Goal: Task Accomplishment & Management: Complete application form

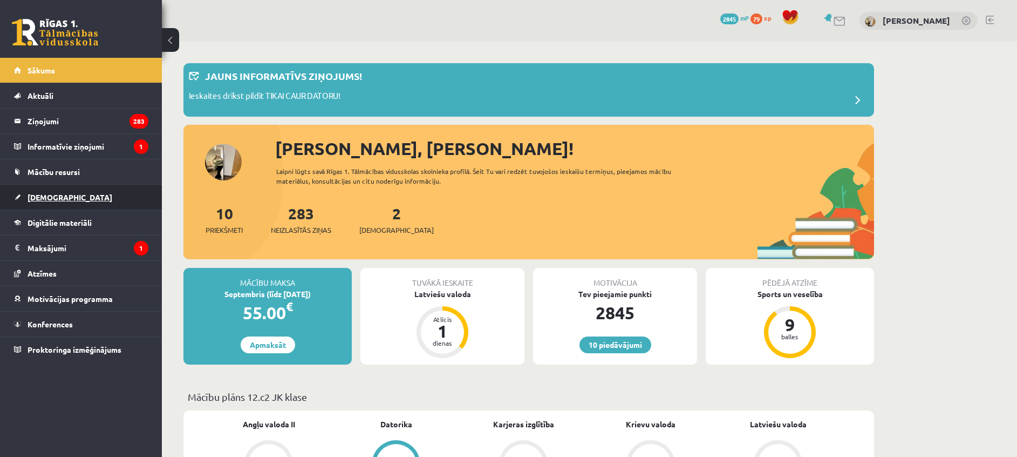
click at [58, 195] on span "[DEMOGRAPHIC_DATA]" at bounding box center [70, 197] width 85 height 10
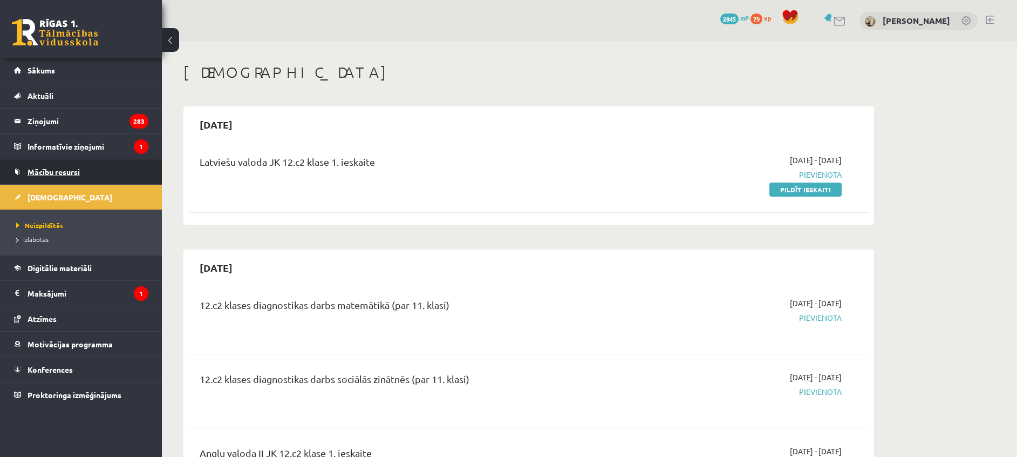
click at [65, 167] on link "Mācību resursi" at bounding box center [81, 171] width 134 height 25
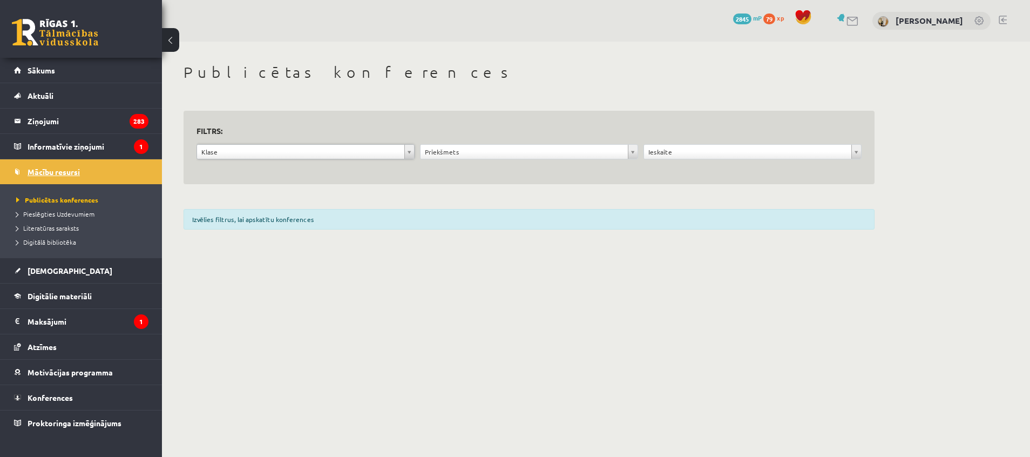
click at [55, 171] on span "Mācību resursi" at bounding box center [54, 172] width 52 height 10
click at [45, 299] on span "Digitālie materiāli" at bounding box center [60, 296] width 64 height 10
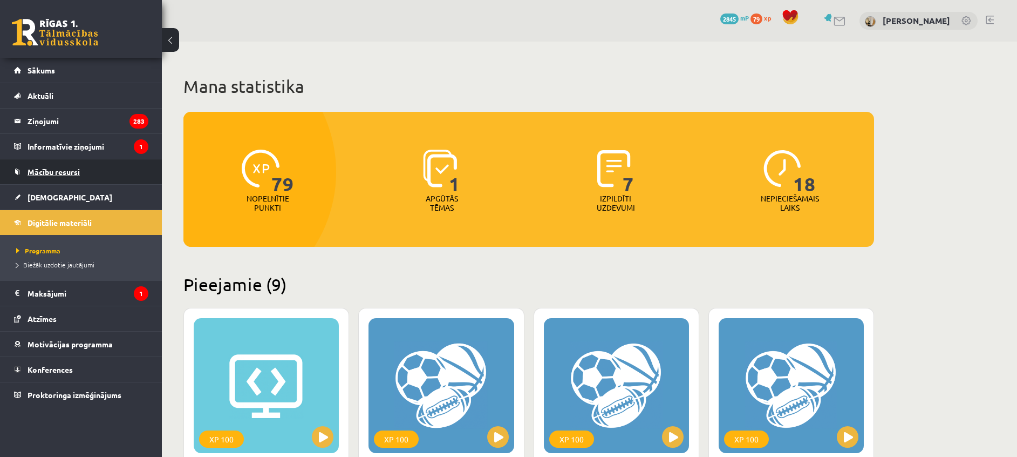
click at [69, 165] on link "Mācību resursi" at bounding box center [81, 171] width 134 height 25
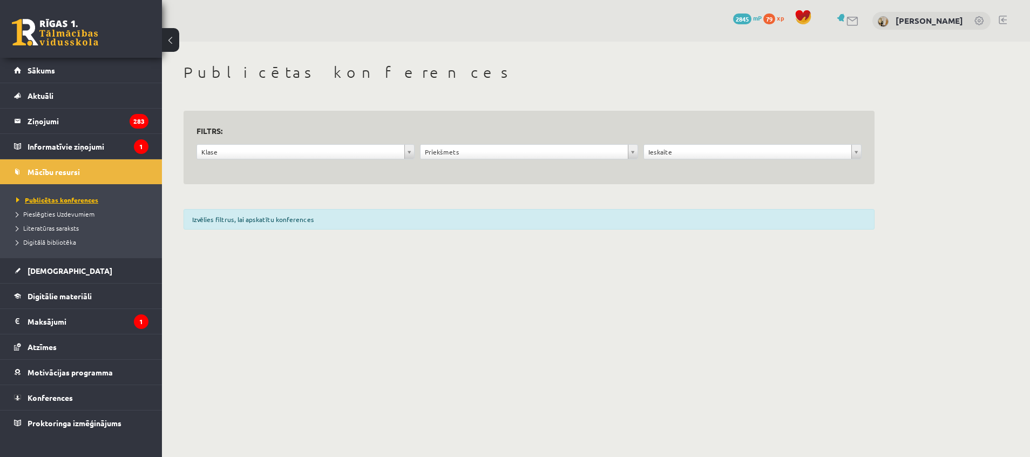
click at [18, 199] on span "Publicētas konferences" at bounding box center [57, 199] width 82 height 9
click at [58, 214] on span "Pieslēgties Uzdevumiem" at bounding box center [55, 213] width 78 height 9
click at [68, 230] on span "Literatūras saraksts" at bounding box center [47, 227] width 63 height 9
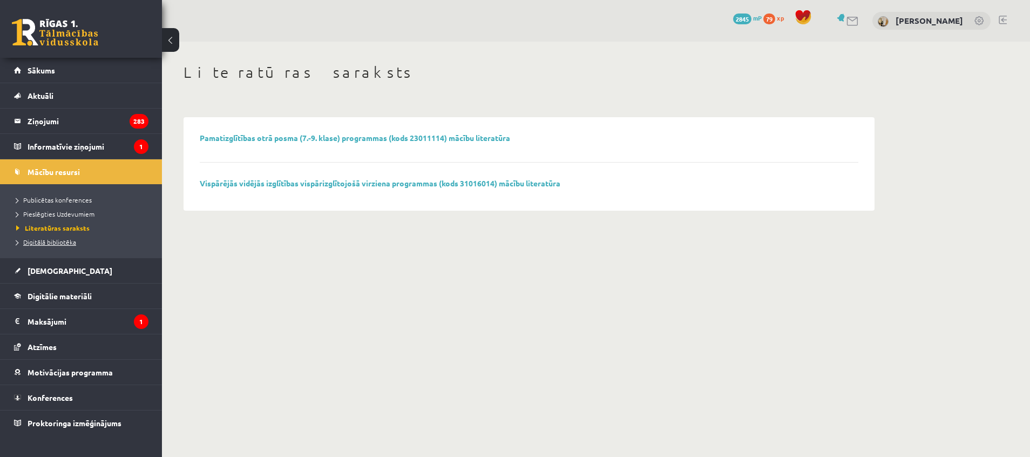
click at [56, 241] on span "Digitālā bibliotēka" at bounding box center [46, 241] width 60 height 9
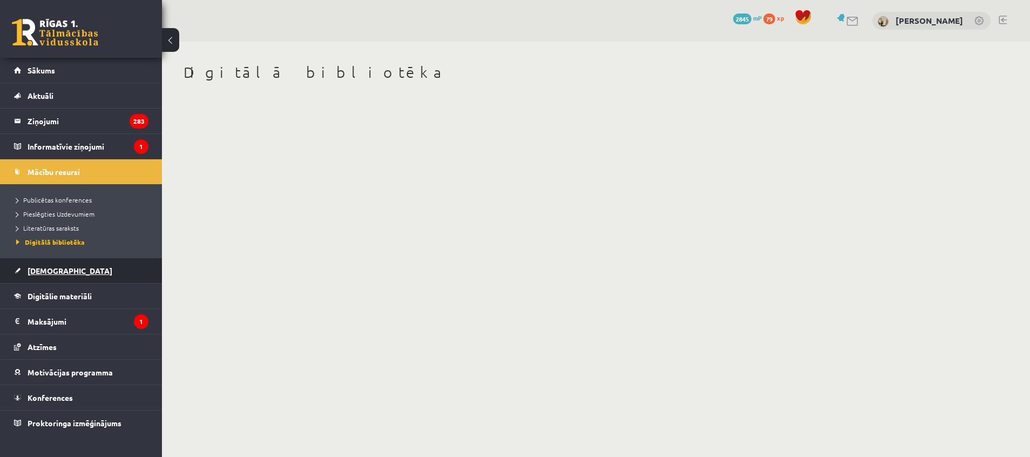
click at [44, 270] on span "[DEMOGRAPHIC_DATA]" at bounding box center [70, 270] width 85 height 10
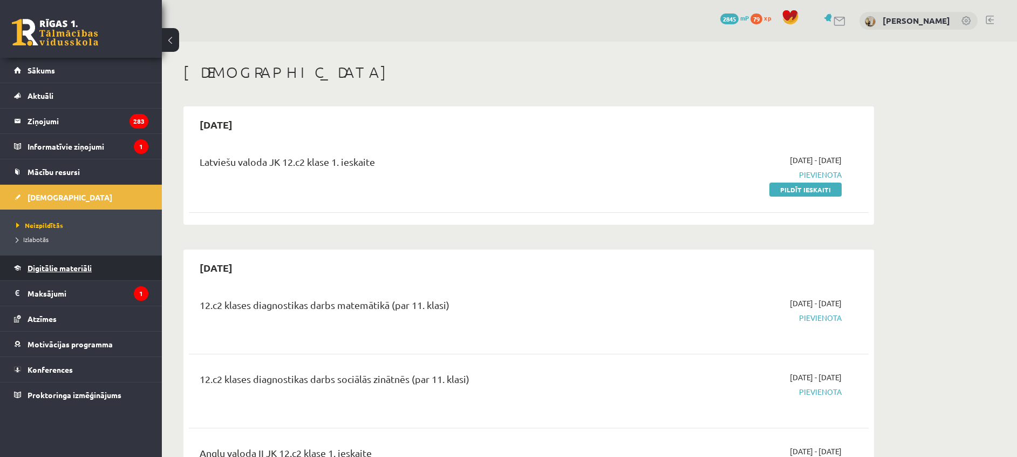
click at [59, 267] on span "Digitālie materiāli" at bounding box center [60, 268] width 64 height 10
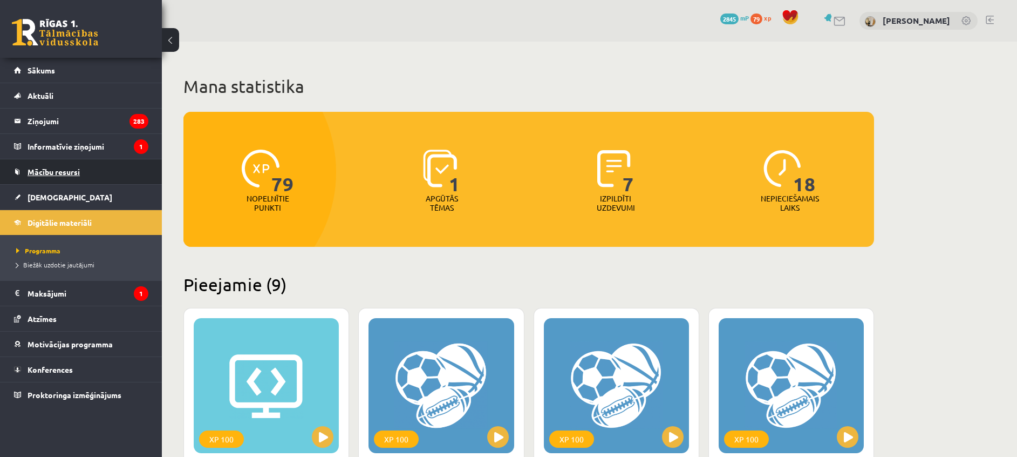
click at [60, 166] on link "Mācību resursi" at bounding box center [81, 171] width 134 height 25
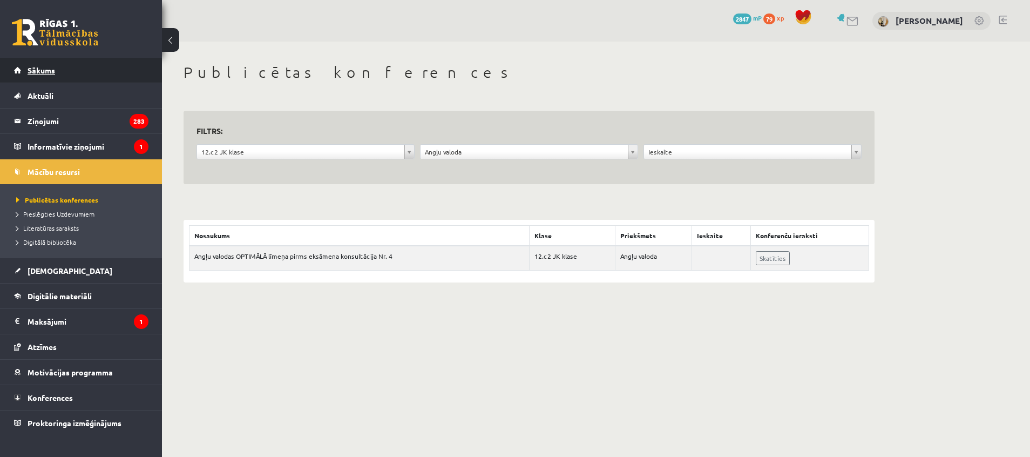
click at [48, 76] on link "Sākums" at bounding box center [81, 70] width 134 height 25
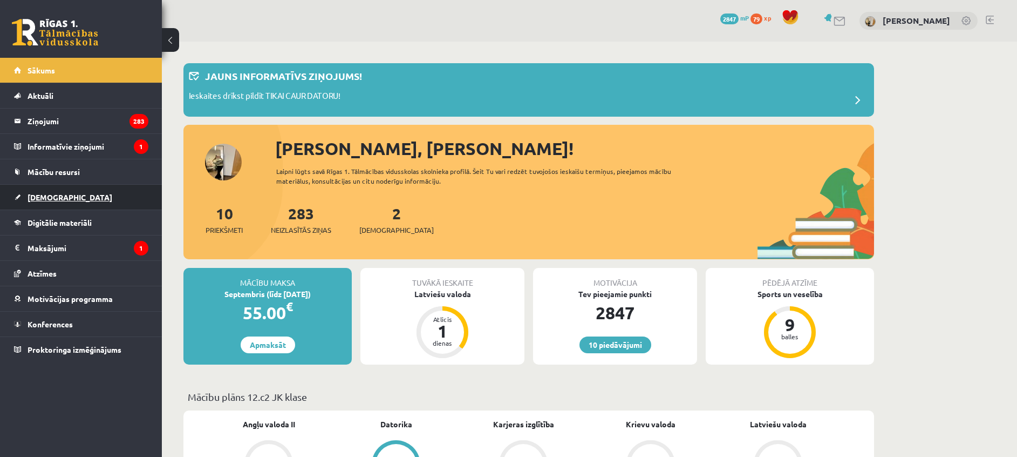
click at [77, 196] on link "[DEMOGRAPHIC_DATA]" at bounding box center [81, 197] width 134 height 25
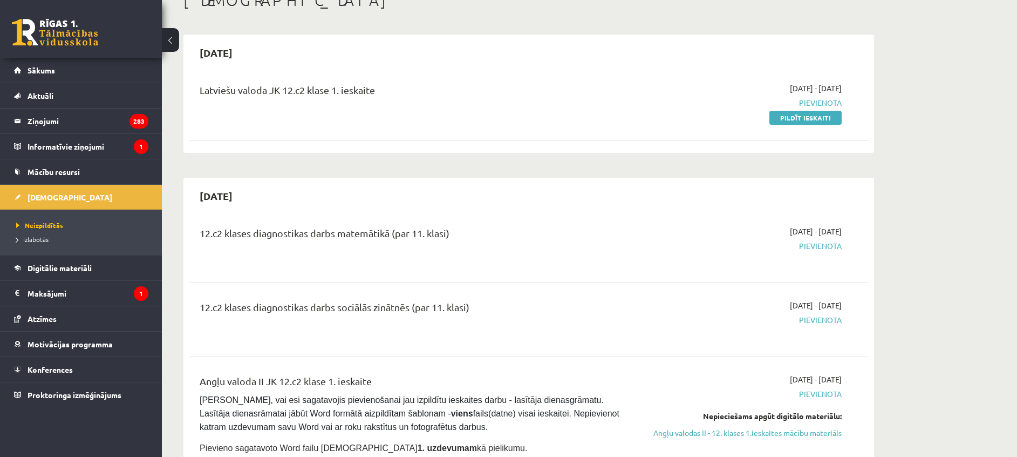
scroll to position [62, 0]
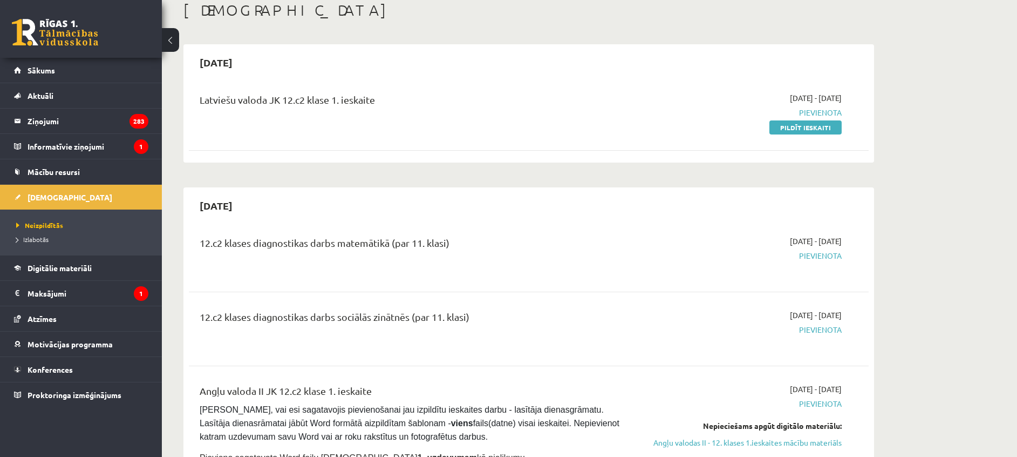
drag, startPoint x: 787, startPoint y: 122, endPoint x: 664, endPoint y: 50, distance: 142.7
click at [787, 122] on link "Pildīt ieskaiti" at bounding box center [805, 127] width 72 height 14
click at [59, 172] on span "Mācību resursi" at bounding box center [54, 172] width 52 height 10
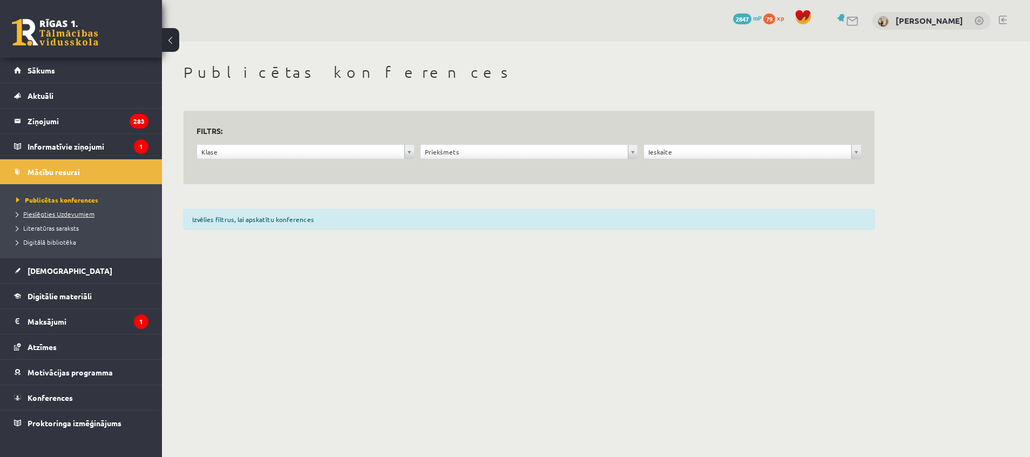
click at [58, 212] on span "Pieslēgties Uzdevumiem" at bounding box center [55, 213] width 78 height 9
click at [19, 271] on link "[DEMOGRAPHIC_DATA]" at bounding box center [81, 270] width 134 height 25
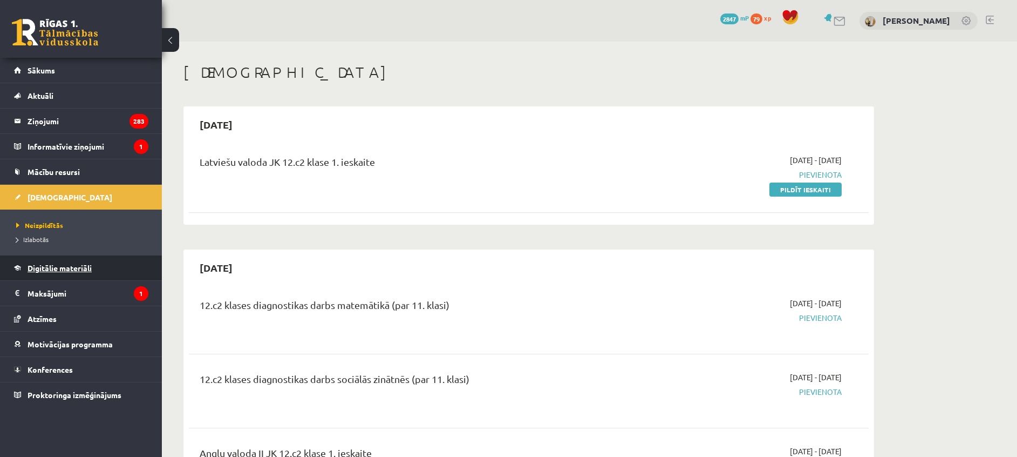
click at [20, 262] on link "Digitālie materiāli" at bounding box center [81, 267] width 134 height 25
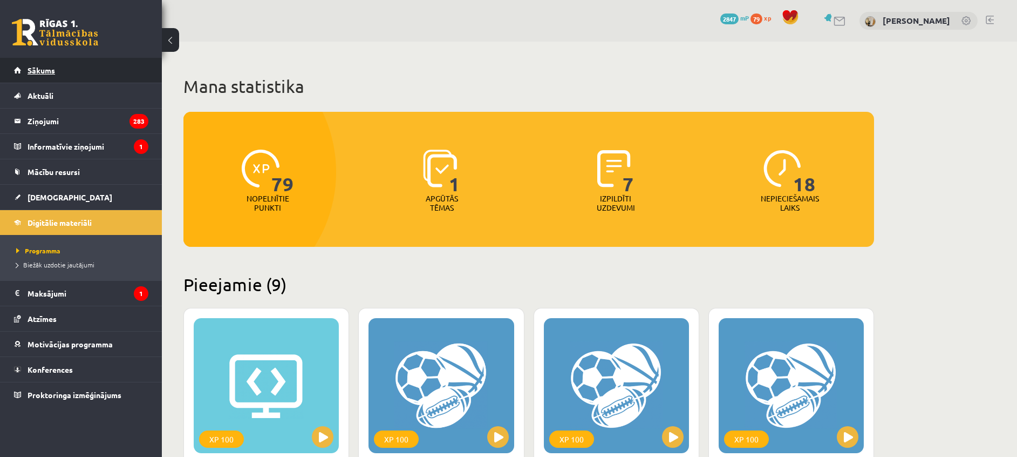
click at [29, 72] on span "Sākums" at bounding box center [42, 70] width 28 height 10
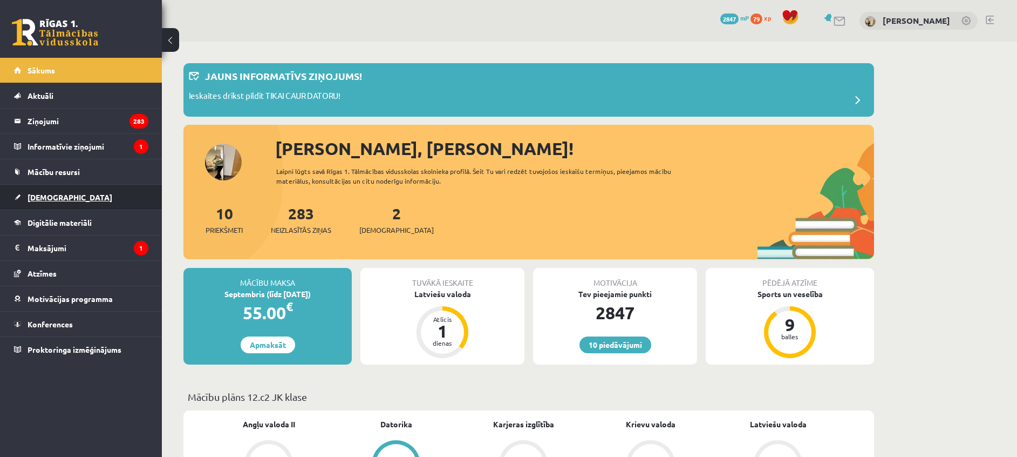
click at [94, 190] on link "[DEMOGRAPHIC_DATA]" at bounding box center [81, 197] width 134 height 25
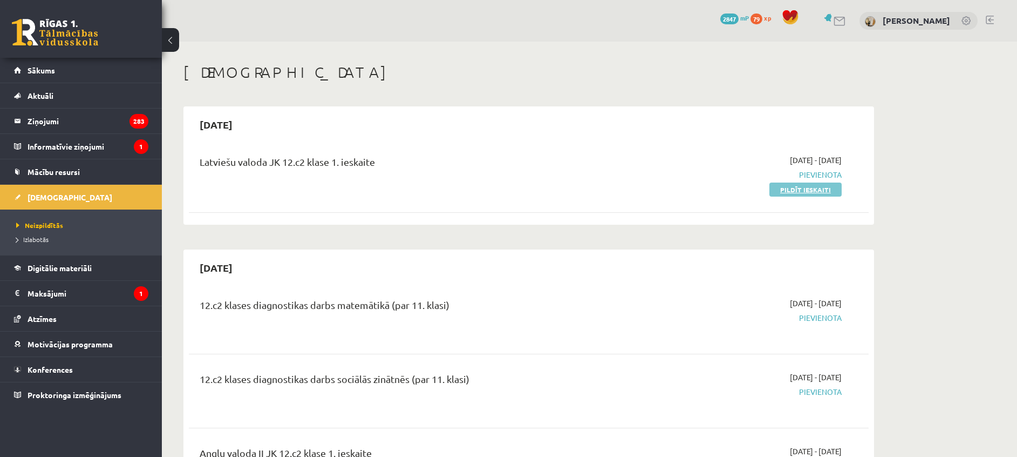
click at [805, 187] on link "Pildīt ieskaiti" at bounding box center [805, 189] width 72 height 14
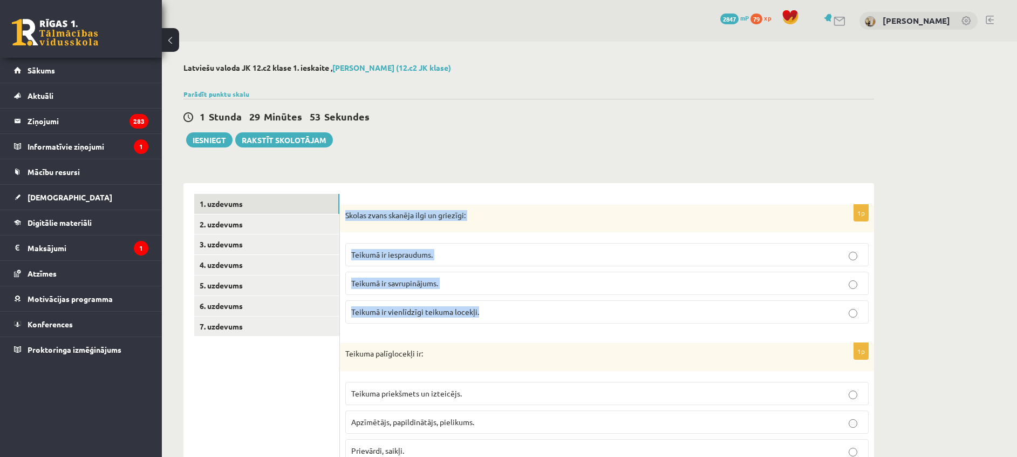
drag, startPoint x: 345, startPoint y: 211, endPoint x: 500, endPoint y: 302, distance: 179.9
click at [500, 302] on div "1p Skolas zvans skanēja ilgi un griezīgi: Teikumā ir iespraudums. Teikumā ir sa…" at bounding box center [607, 269] width 534 height 128
copy div "Skolas zvans skanēja ilgi un griezīgi: Teikumā ir iespraudums. Teikumā ir savru…"
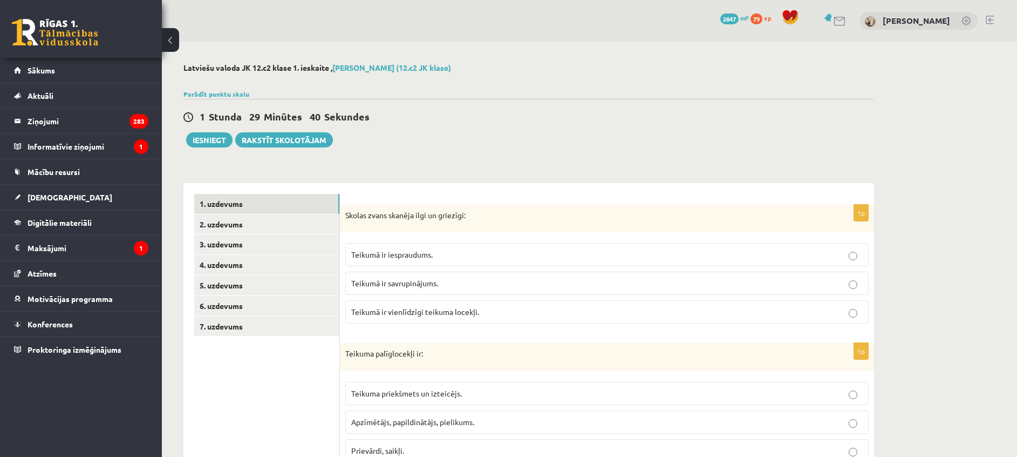
click at [509, 135] on div "1 Stunda 29 Minūtes 40 Sekundes Iesniegt Rakstīt skolotājam" at bounding box center [528, 123] width 691 height 49
click at [507, 311] on p "Teikumā ir vienlīdzīgi teikuma locekļi." at bounding box center [607, 311] width 512 height 11
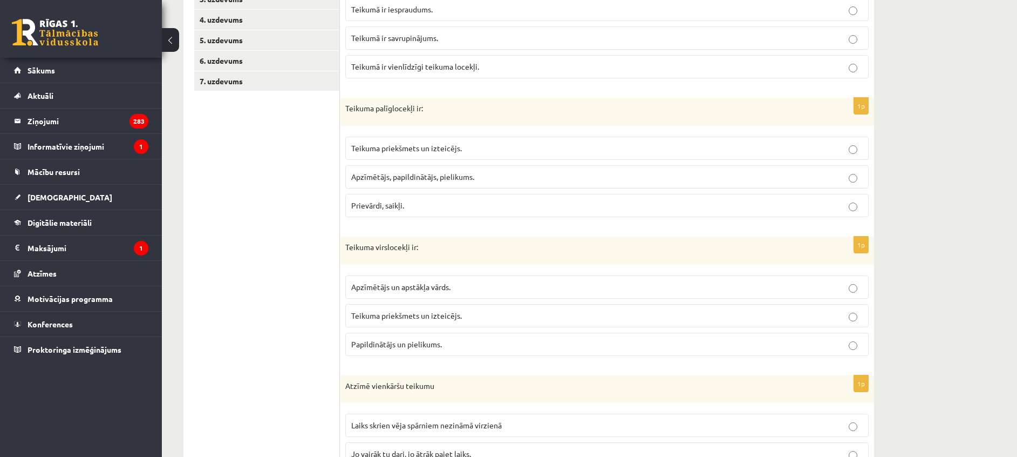
scroll to position [246, 0]
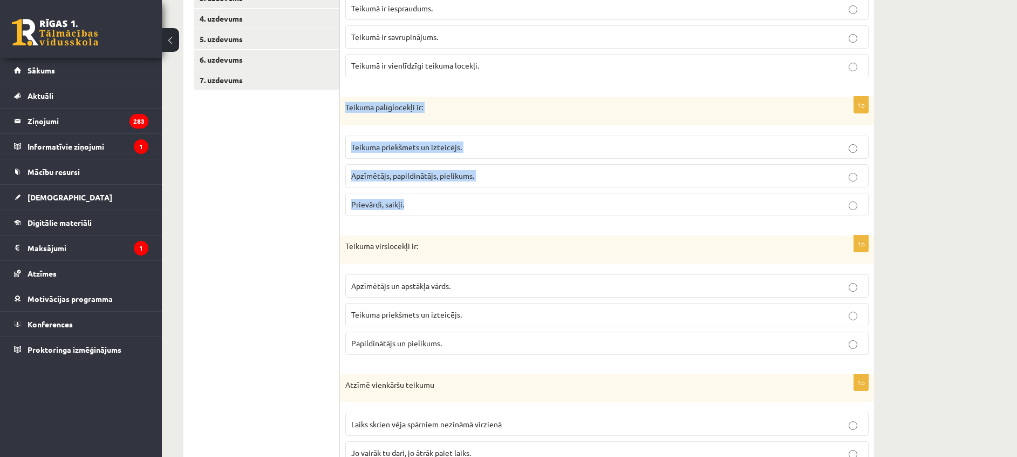
drag, startPoint x: 344, startPoint y: 104, endPoint x: 443, endPoint y: 196, distance: 135.2
click at [443, 196] on div "1p Teikuma palīglocekļi ir: Teikuma priekšmets un izteicējs. Apzīmētājs, papild…" at bounding box center [607, 161] width 534 height 128
copy div "Teikuma palīglocekļi ir: Teikuma priekšmets un izteicējs. Apzīmētājs, papildinā…"
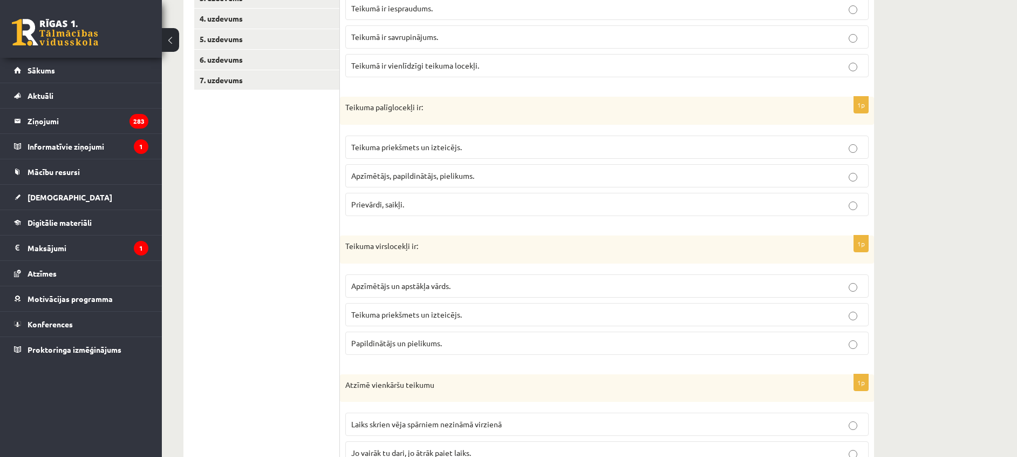
click at [269, 230] on ul "1. uzdevums 2. uzdevums 3. uzdevums 4. uzdevums 5. uzdevums 6. uzdevums 7. uzde…" at bounding box center [267, 280] width 146 height 664
click at [464, 176] on span "Apzīmētājs, papildinātājs, pielikums." at bounding box center [412, 176] width 123 height 10
drag, startPoint x: 344, startPoint y: 245, endPoint x: 461, endPoint y: 348, distance: 155.6
click at [461, 348] on div "1p Teikuma virslocekļi ir: Apzīmētājs un apstākļa vārds. Teikuma priekšmets un …" at bounding box center [607, 299] width 534 height 128
copy div "Teikuma virslocekļi ir: Apzīmētājs un apstākļa vārds. Teikuma priekšmets un izt…"
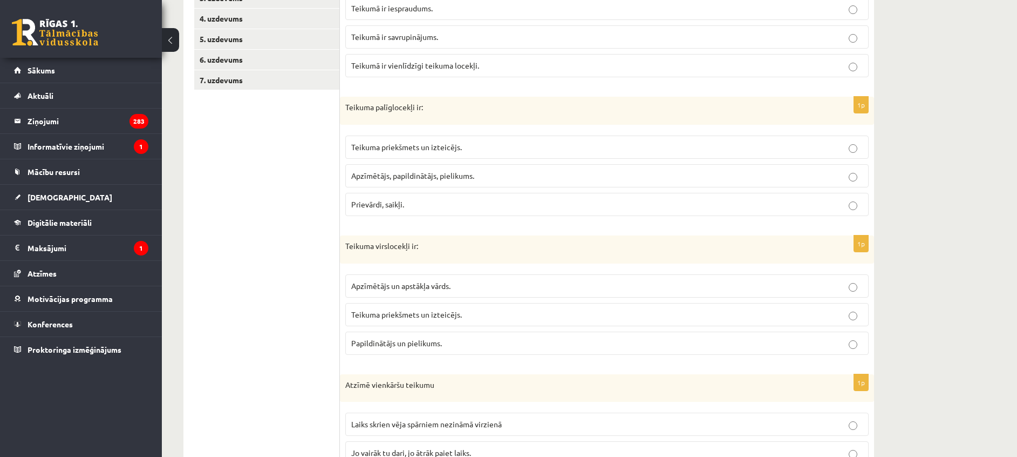
click at [250, 344] on ul "1. uzdevums 2. uzdevums 3. uzdevums 4. uzdevums 5. uzdevums 6. uzdevums 7. uzde…" at bounding box center [267, 280] width 146 height 664
click at [468, 309] on p "Teikuma priekšmets un izteicējs." at bounding box center [607, 314] width 512 height 11
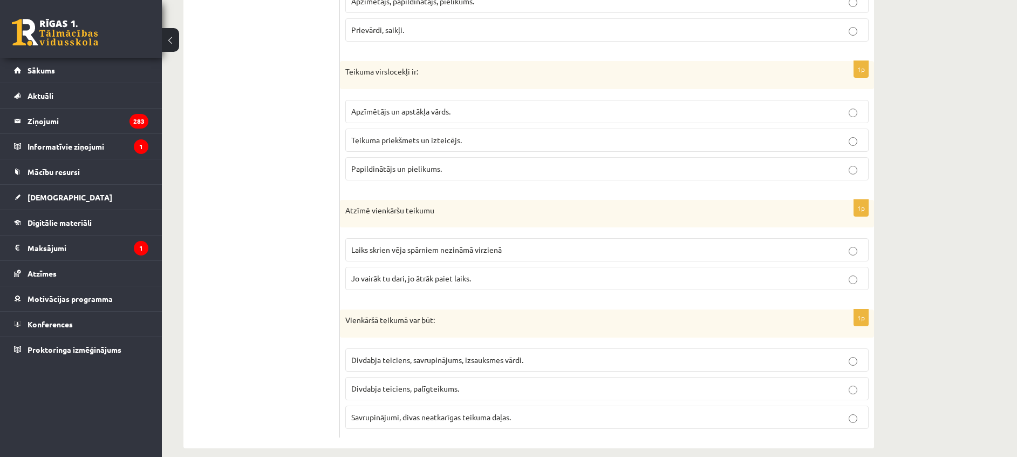
scroll to position [421, 0]
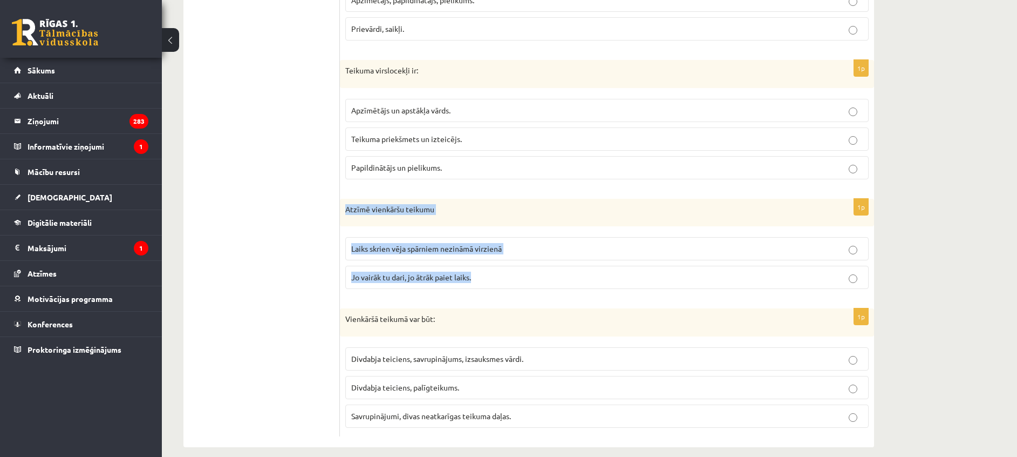
drag, startPoint x: 345, startPoint y: 207, endPoint x: 478, endPoint y: 281, distance: 152.2
click at [478, 281] on div "1p Atzīmē vienkāršu teikumu Laiks skrien vēja spārniem nezināmā virzienā Jo vai…" at bounding box center [607, 248] width 534 height 99
copy div "Atzīmē vienkāršu teikumu Laiks skrien vēja spārniem nezināmā virzienā Jo vairāk…"
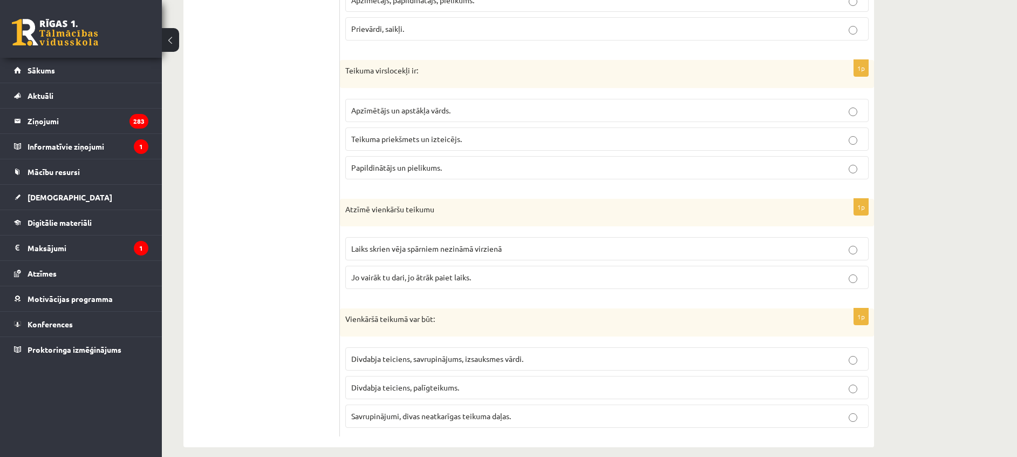
click at [269, 281] on ul "1. uzdevums 2. uzdevums 3. uzdevums 4. uzdevums 5. uzdevums 6. uzdevums 7. uzde…" at bounding box center [267, 104] width 146 height 664
click at [447, 247] on span "Laiks skrien vēja spārniem nezināmā virzienā" at bounding box center [426, 248] width 151 height 10
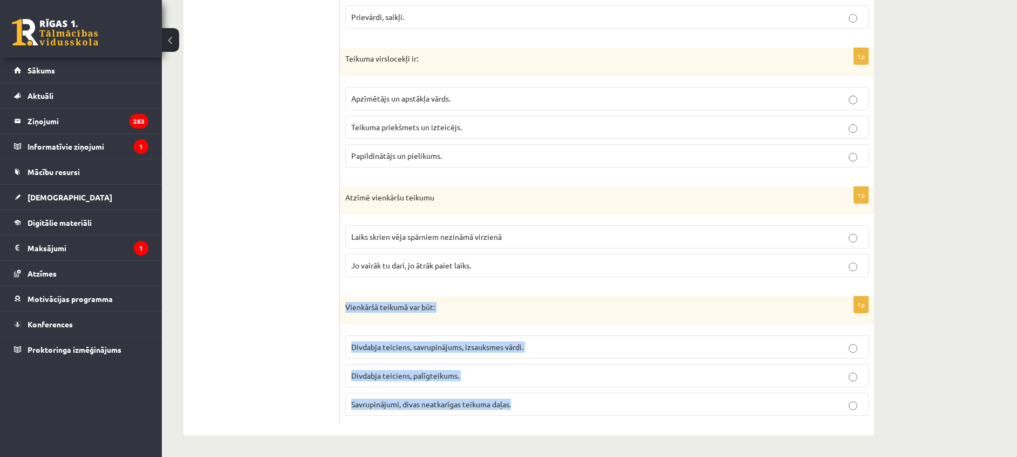
drag, startPoint x: 342, startPoint y: 305, endPoint x: 525, endPoint y: 405, distance: 208.1
click at [525, 405] on div "1p Vienkāršā teikumā var būt: Divdabja teiciens, savrupinājums, izsauksmes vārd…" at bounding box center [607, 360] width 534 height 128
copy div "Vienkāršā teikumā var būt: Divdabja teiciens, savrupinājums, izsauksmes vārdi. …"
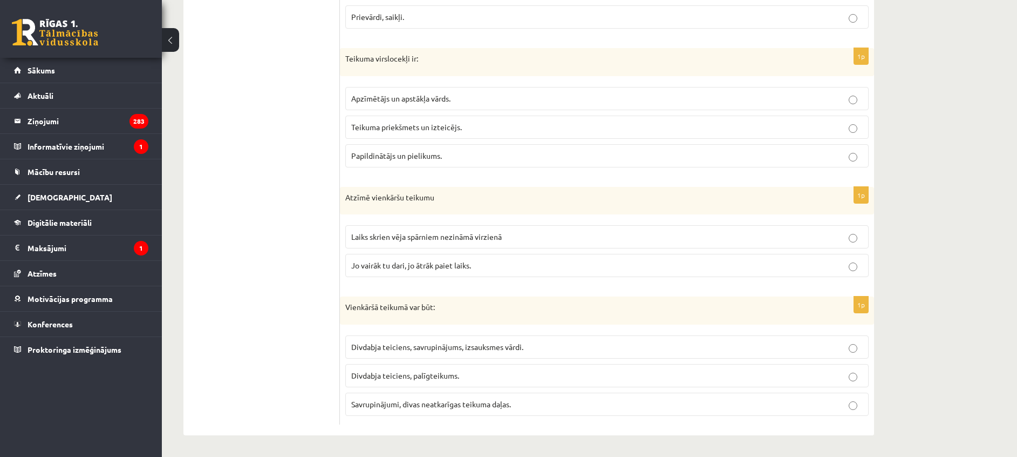
click at [282, 287] on ul "1. uzdevums 2. uzdevums 3. uzdevums 4. uzdevums 5. uzdevums 6. uzdevums 7. uzde…" at bounding box center [267, 92] width 146 height 664
click at [447, 348] on span "Divdabja teiciens, savrupinājums, izsauksmes vārdi." at bounding box center [437, 347] width 172 height 10
drag, startPoint x: 1020, startPoint y: 273, endPoint x: 944, endPoint y: 50, distance: 235.5
click at [944, 50] on div "Latviešu valoda JK 12.c2 klase 1. ieskaite , [PERSON_NAME] (12.c2 JK klase) Par…" at bounding box center [589, 32] width 855 height 848
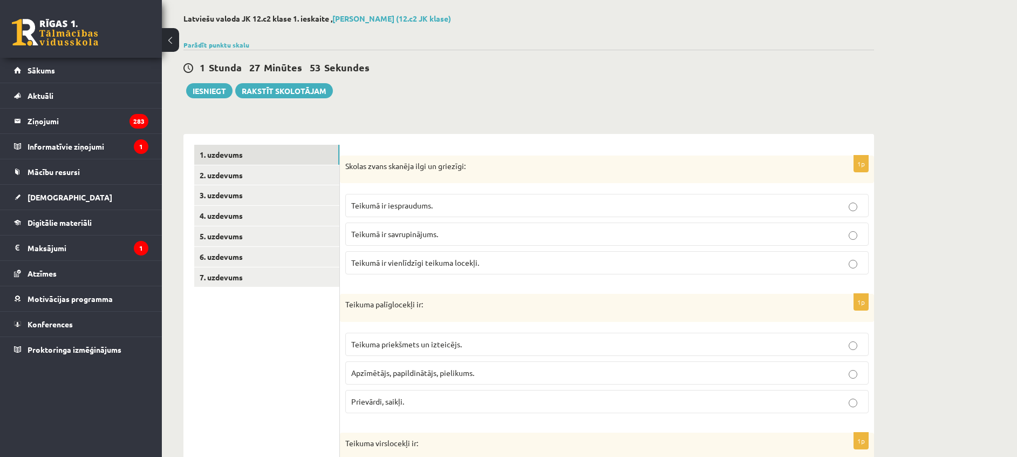
scroll to position [28, 0]
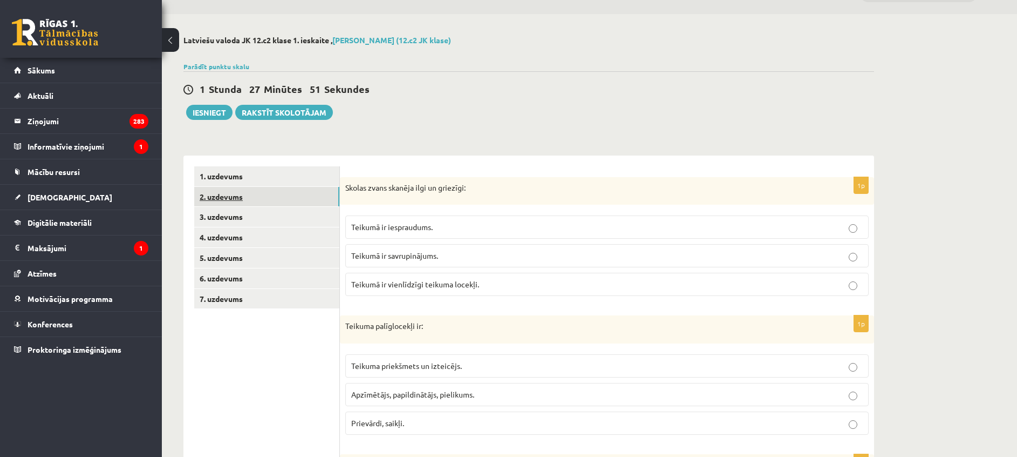
click at [253, 195] on link "2. uzdevums" at bounding box center [266, 197] width 145 height 20
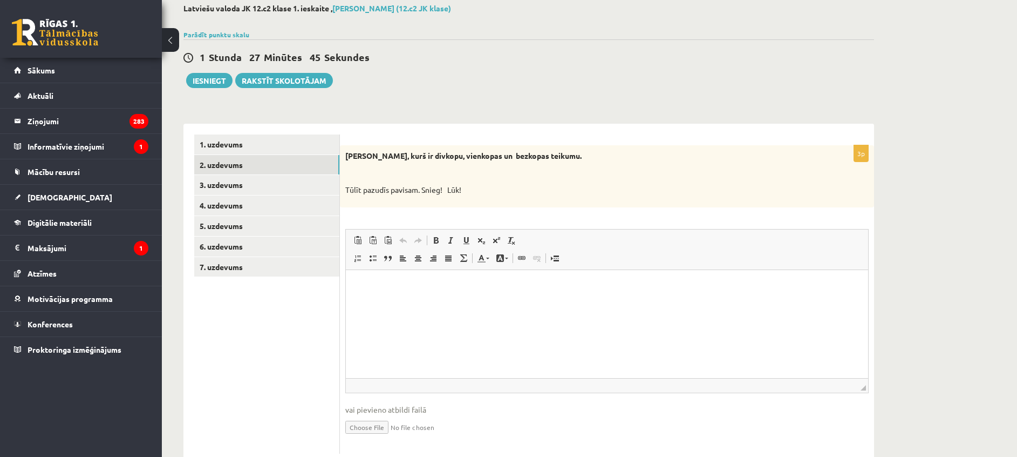
scroll to position [90, 0]
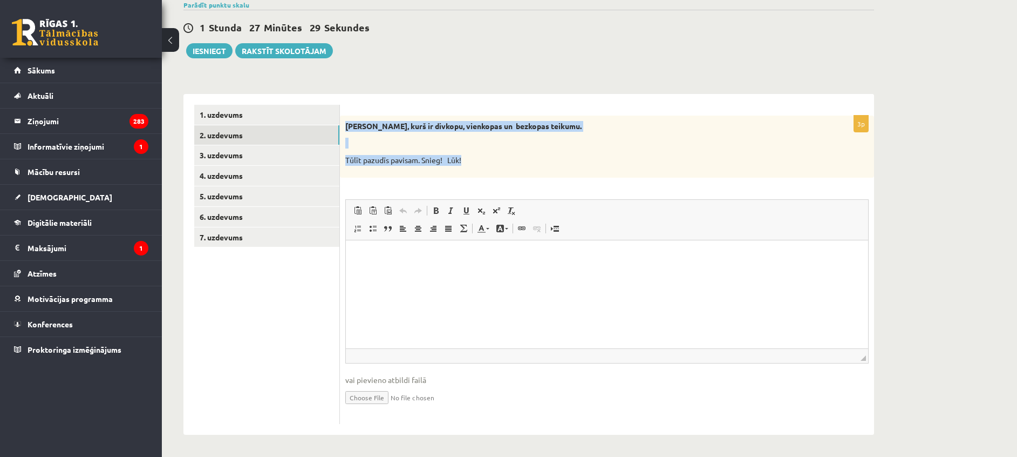
drag, startPoint x: 342, startPoint y: 118, endPoint x: 467, endPoint y: 161, distance: 132.2
click at [467, 161] on div "[PERSON_NAME], kurš ir divkopu, vienkopas un bezkopas teikumu. Tūlīt pazudīs pa…" at bounding box center [607, 146] width 534 height 62
copy div "[PERSON_NAME], kurš ir divkopu, vienkopas un bezkopas teikumu. Tūlīt pazudīs pa…"
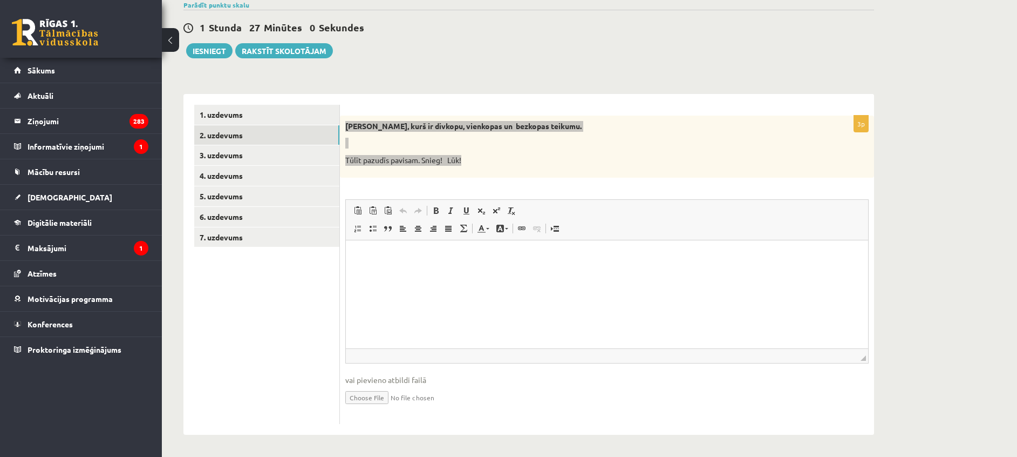
click at [427, 273] on html at bounding box center [607, 256] width 522 height 33
click at [396, 274] on p "**********" at bounding box center [607, 274] width 501 height 11
click at [471, 277] on p "**********" at bounding box center [607, 274] width 501 height 11
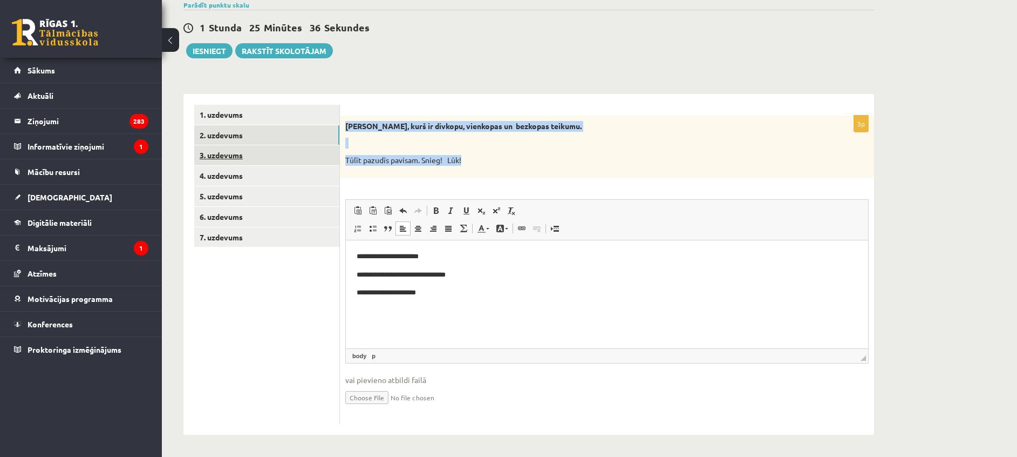
click at [262, 156] on link "3. uzdevums" at bounding box center [266, 155] width 145 height 20
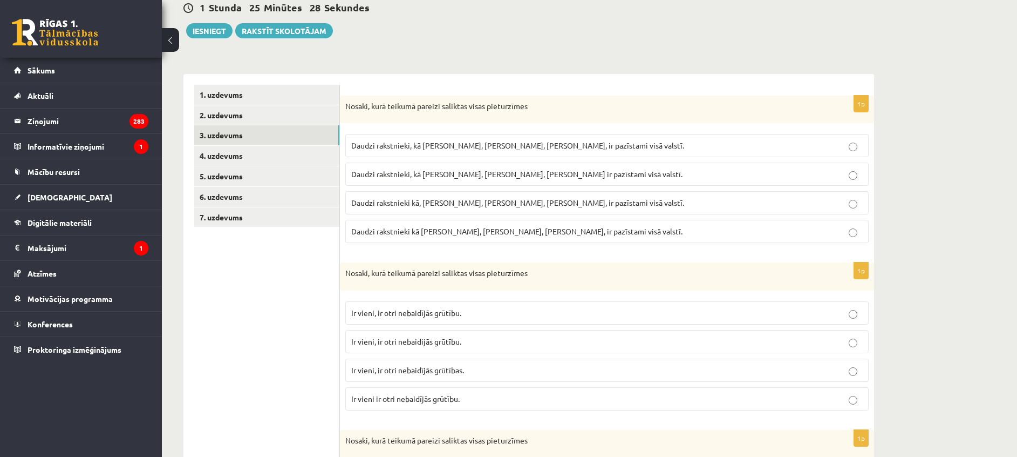
scroll to position [107, 0]
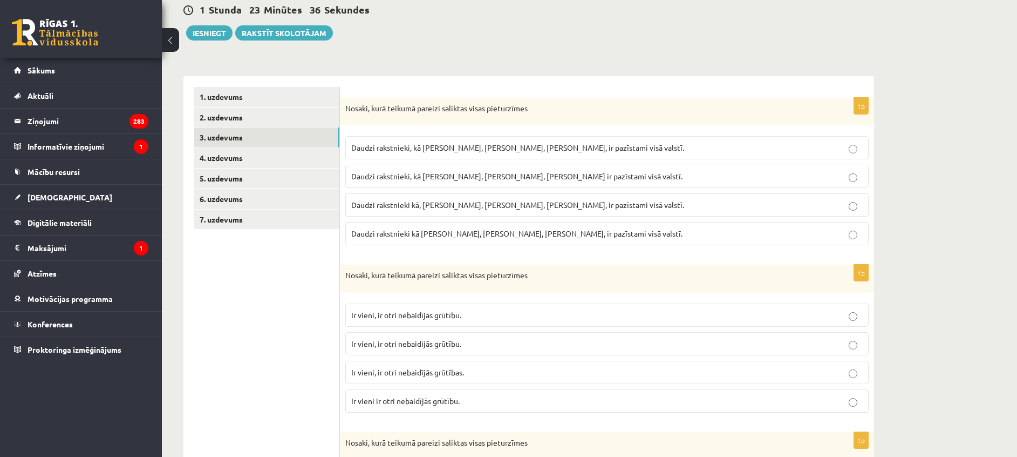
click at [434, 144] on span "Daudzi rakstnieki, kā I. Ziedonis, M. Zālīte, K. Skujenieks, ir pazīstami visā …" at bounding box center [517, 147] width 333 height 10
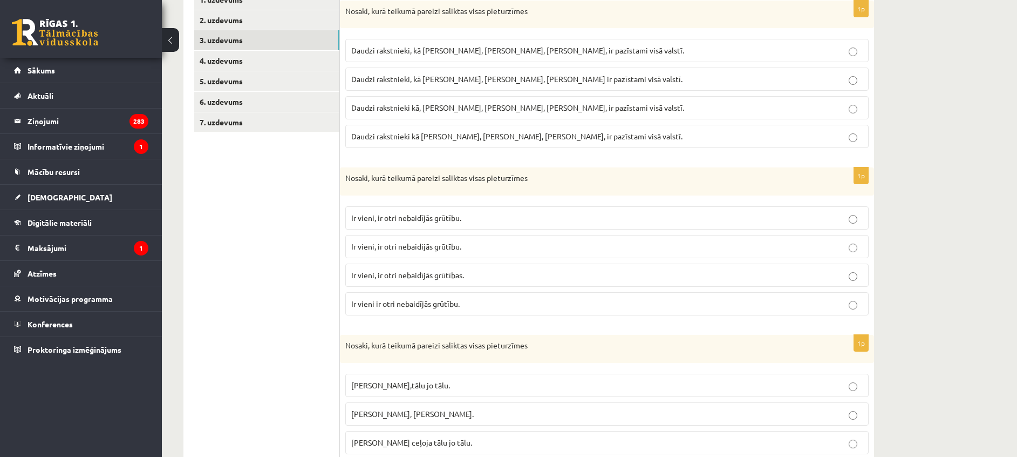
scroll to position [210, 0]
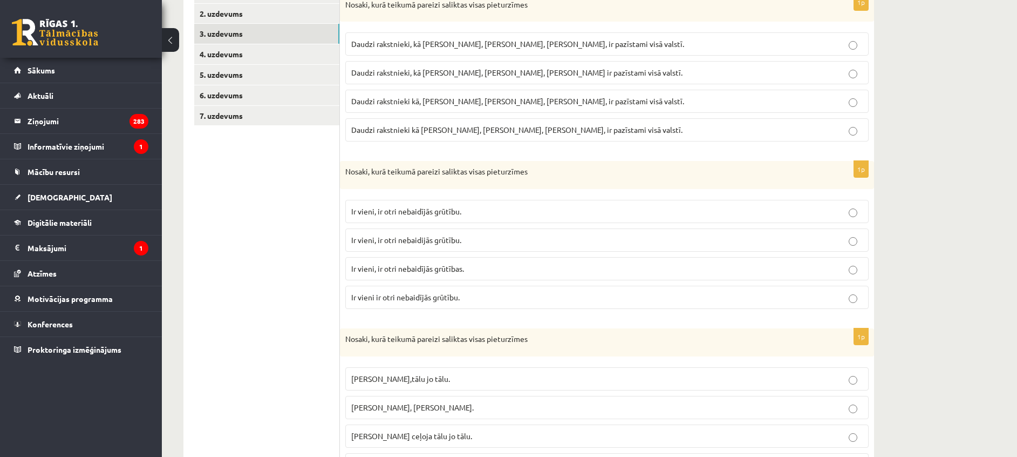
click at [496, 210] on p "Ir vieni, ir otri nebaidījās grūtību." at bounding box center [607, 211] width 512 height 11
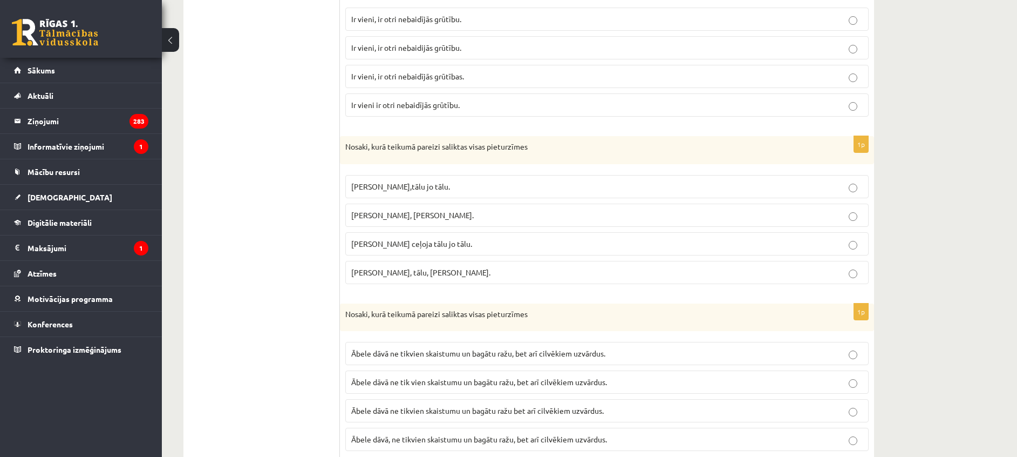
scroll to position [403, 0]
drag, startPoint x: 340, startPoint y: 142, endPoint x: 491, endPoint y: 276, distance: 201.4
click at [491, 276] on div "1p Nosaki, kurā teikumā pareizi saliktas visas pieturzīmes Pasakas varoņi ceļoj…" at bounding box center [607, 213] width 534 height 156
copy div "Nosaki, kurā teikumā pareizi saliktas visas pieturzīmes Pasakas varoņi ceļoja,t…"
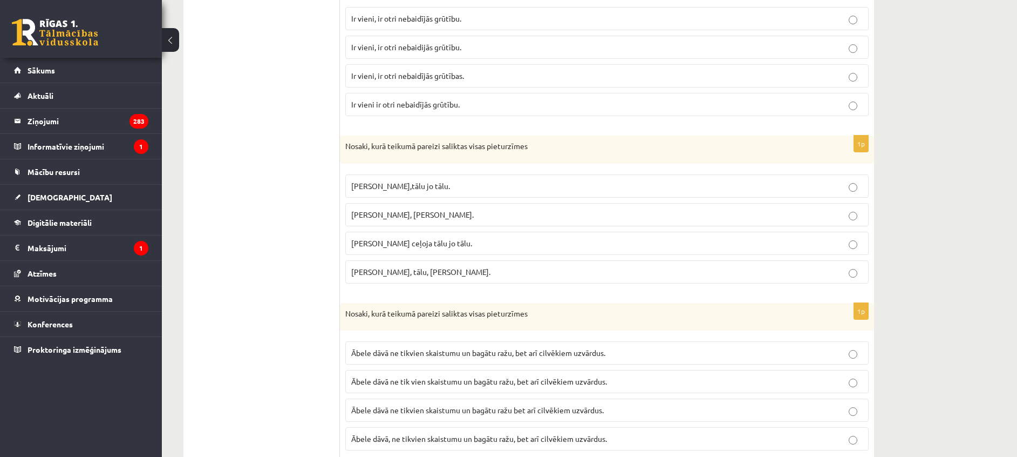
click at [522, 210] on p "Pasakas varoņi ceļoja tālu, jo tālu." at bounding box center [607, 214] width 512 height 11
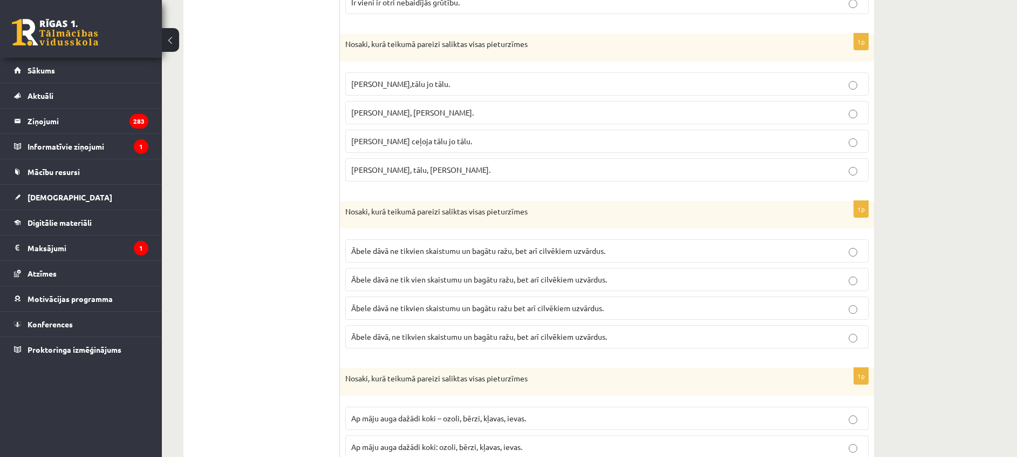
scroll to position [506, 0]
click at [656, 138] on p "Pasakas varoņi ceļoja tālu jo tālu." at bounding box center [607, 140] width 512 height 11
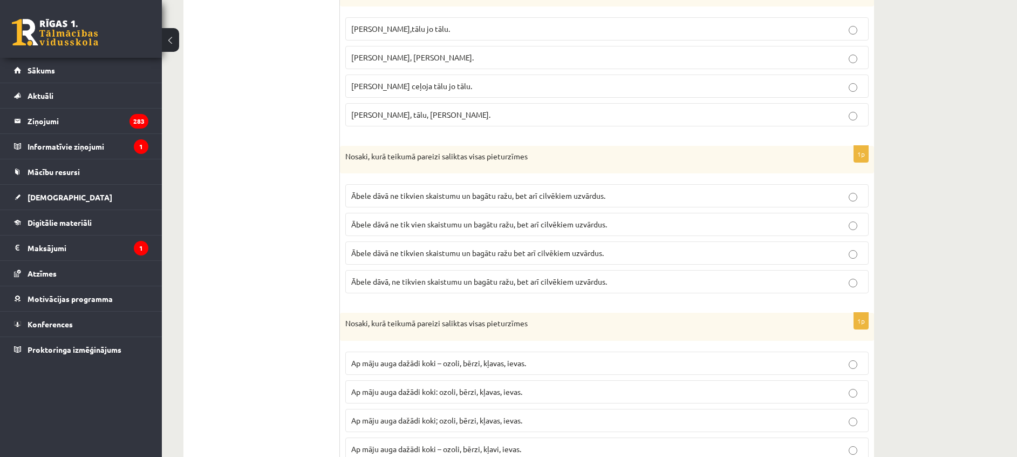
scroll to position [562, 0]
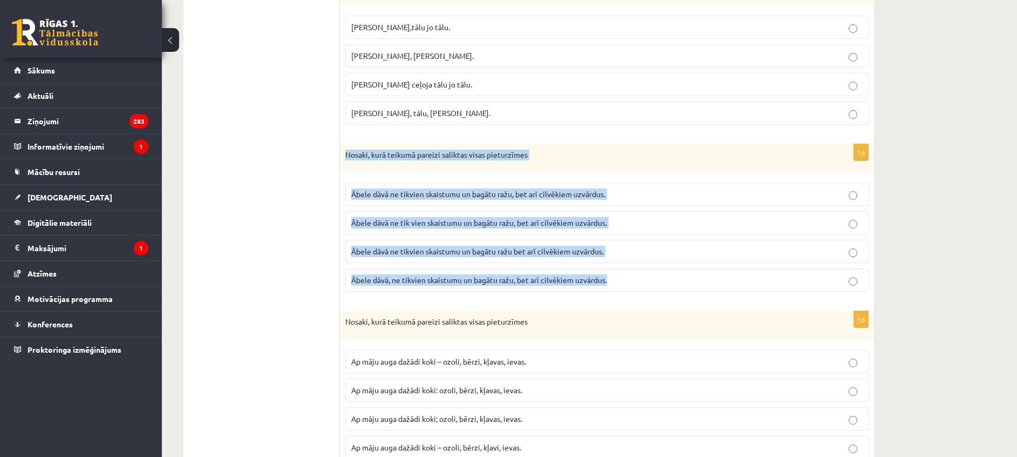
drag, startPoint x: 341, startPoint y: 146, endPoint x: 621, endPoint y: 273, distance: 307.4
click at [621, 273] on div "1p Nosaki, kurā teikumā pareizi saliktas visas pieturzīmes Ābele dāvā ne tikvie…" at bounding box center [607, 222] width 534 height 156
copy div "Nosaki, kurā teikumā pareizi saliktas visas pieturzīmes Ābele dāvā ne tikvien s…"
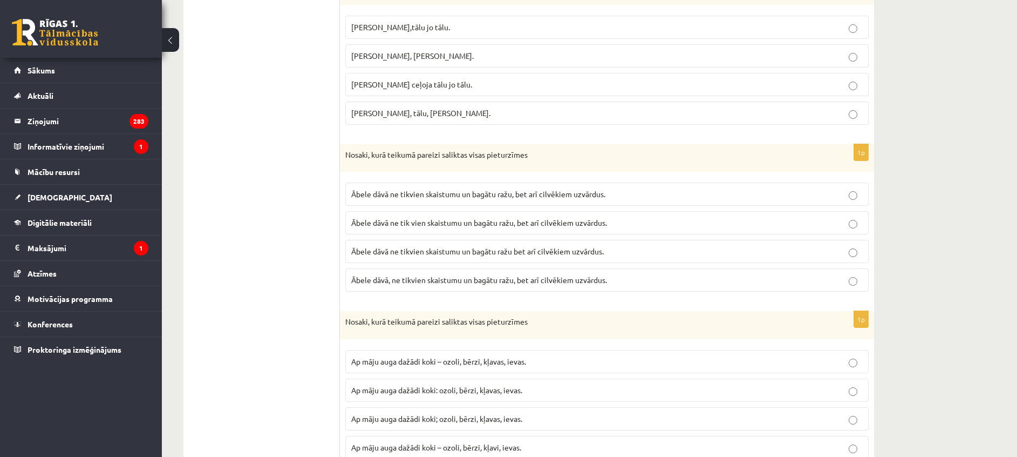
click at [496, 223] on span "Ābele dāvā ne tik vien skaistumu un bagātu ražu, bet arī cilvēkiem uzvārdus." at bounding box center [479, 222] width 256 height 10
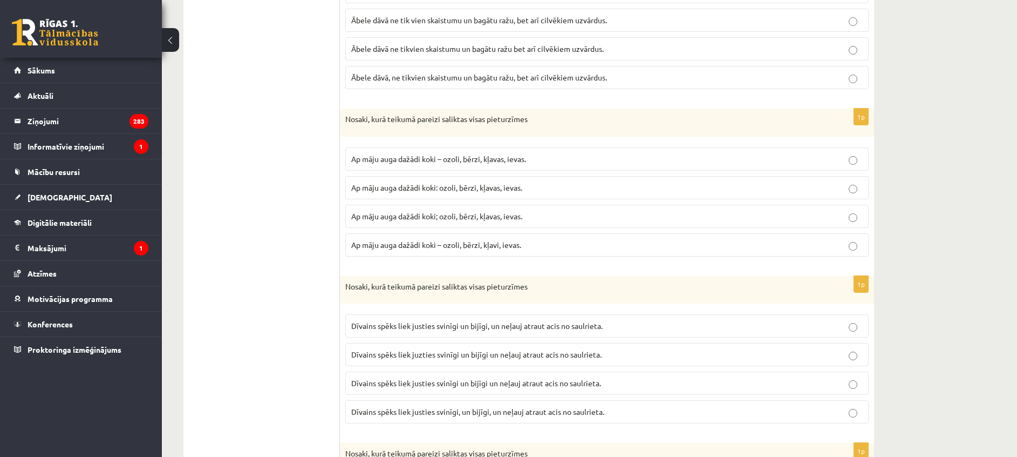
scroll to position [781, 0]
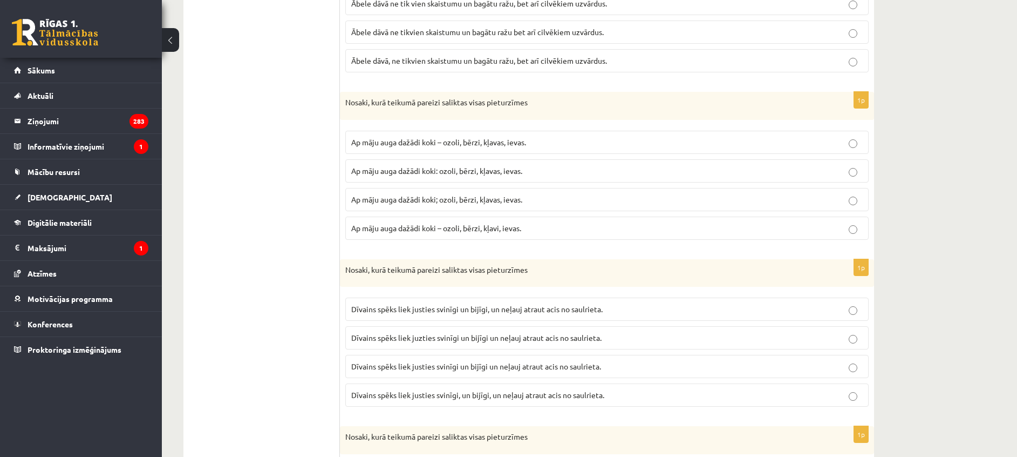
click at [502, 140] on span "Ap māju auga dažādi koki – ozoli, bērzi, kļavas, ievas." at bounding box center [438, 142] width 175 height 10
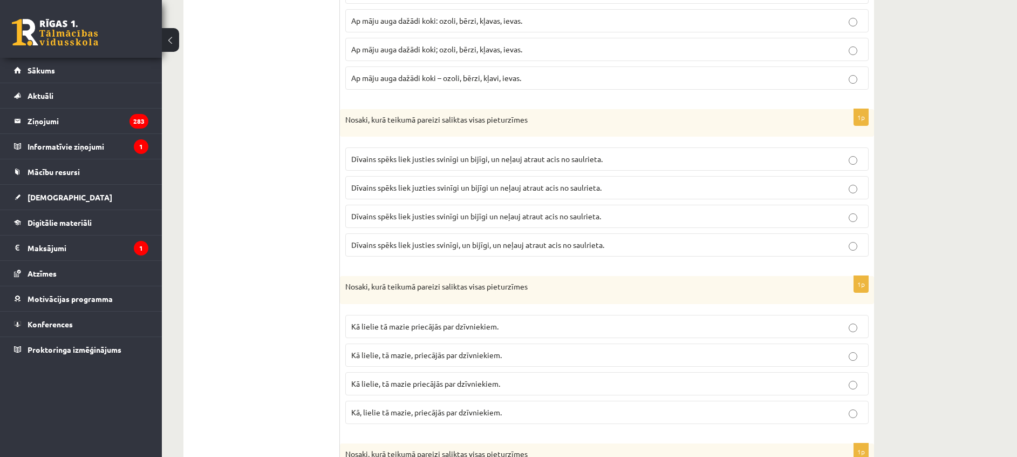
scroll to position [939, 0]
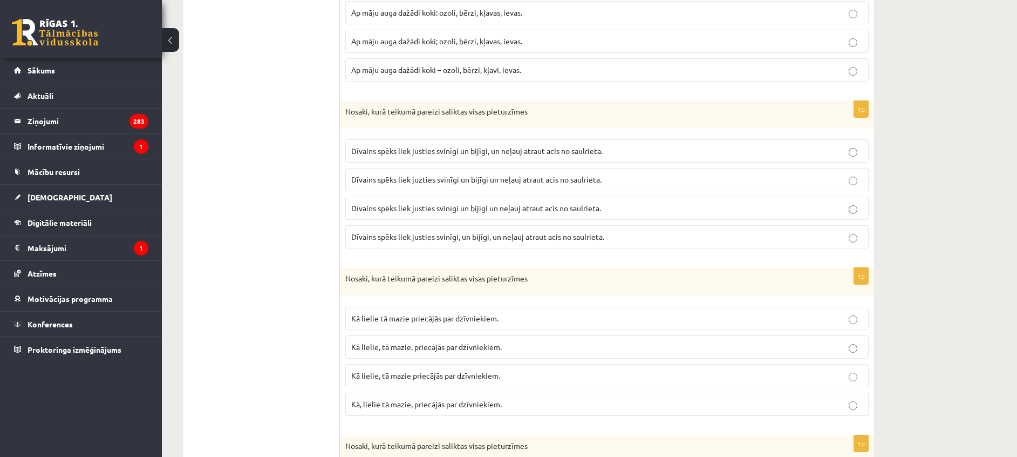
click at [612, 151] on p "Dīvains spēks liek justies svinīgi un bijīgi, un neļauj atraut acis no saulriet…" at bounding box center [607, 150] width 512 height 11
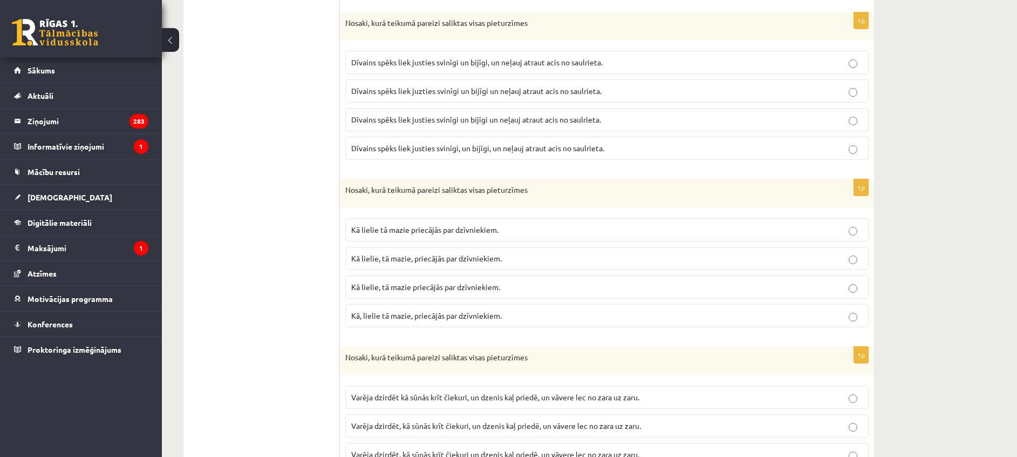
scroll to position [1026, 0]
click at [461, 258] on span "Kā lielie, tā mazie, priecājās par dzīvniekiem." at bounding box center [426, 259] width 151 height 10
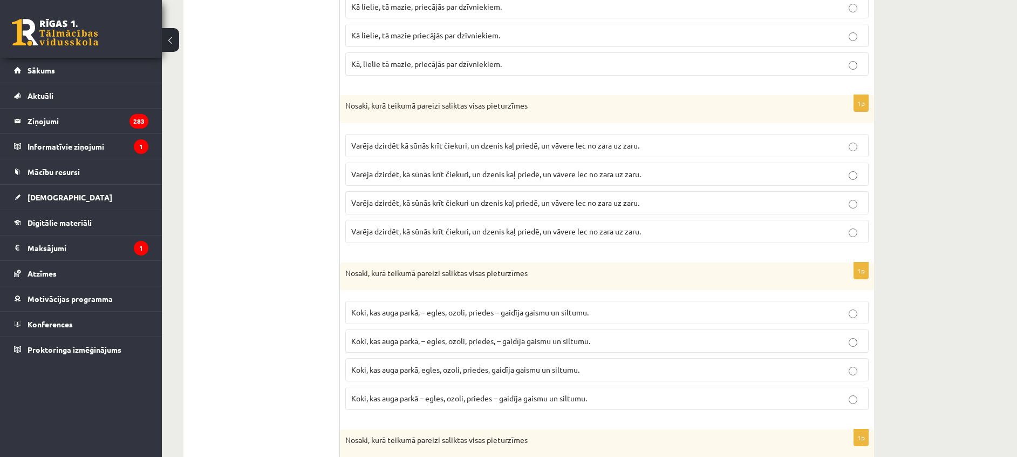
scroll to position [1280, 0]
click at [737, 200] on p "Varēja dzirdēt, kā sūnās krīt čiekuri un dzenis kaļ priedē, un vāvere lec no za…" at bounding box center [607, 200] width 512 height 11
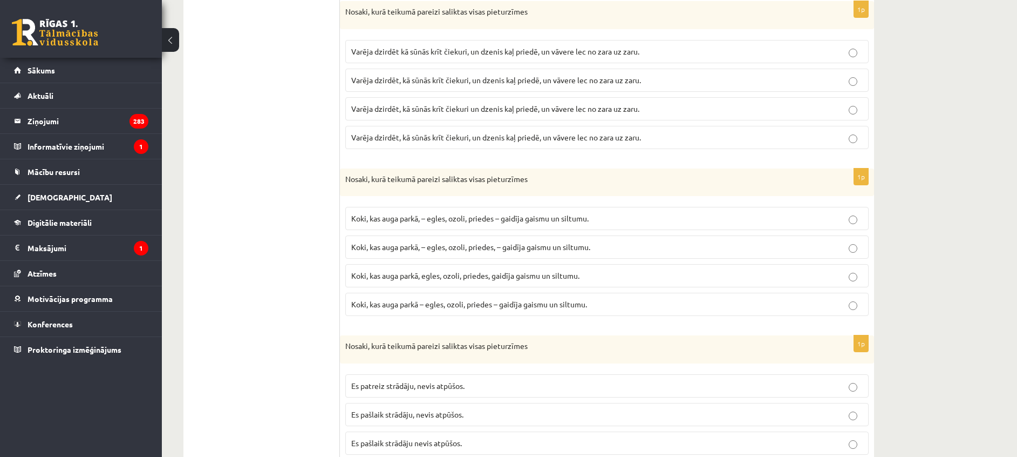
scroll to position [1373, 0]
click at [796, 277] on p "Koki, kas auga parkā, egles, ozoli, priedes, gaidīja gaismu un siltumu." at bounding box center [607, 274] width 512 height 11
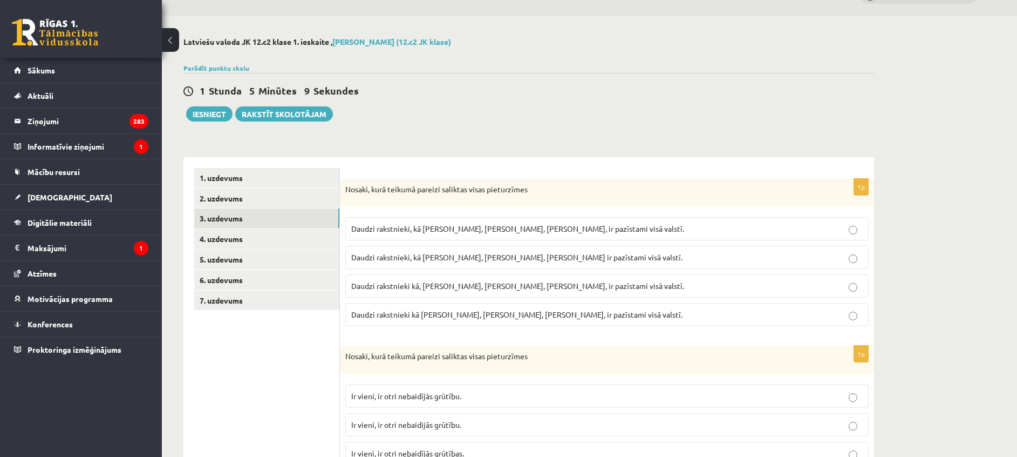
scroll to position [0, 0]
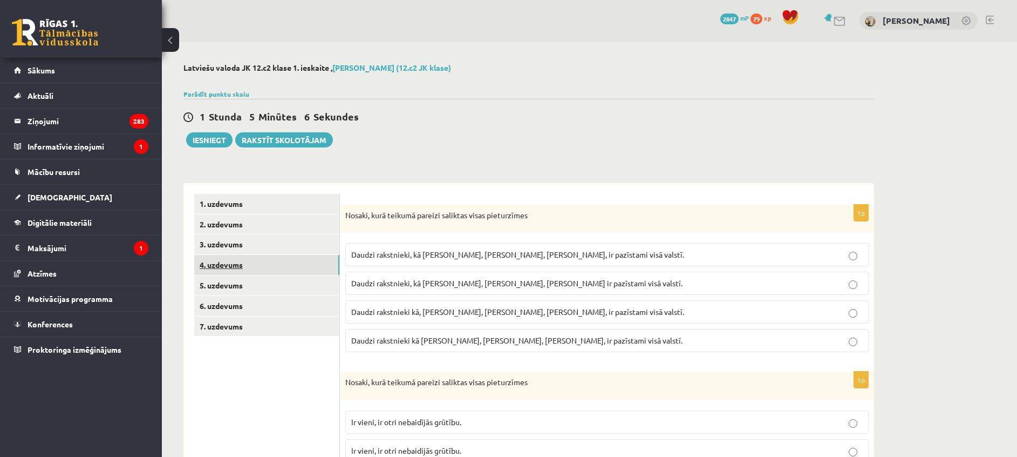
click at [233, 262] on link "4. uzdevums" at bounding box center [266, 265] width 145 height 20
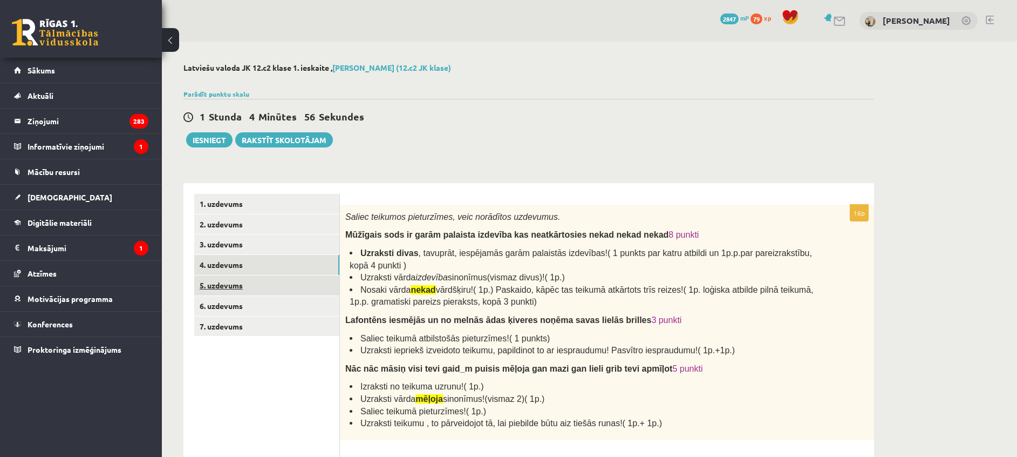
click at [267, 277] on link "5. uzdevums" at bounding box center [266, 285] width 145 height 20
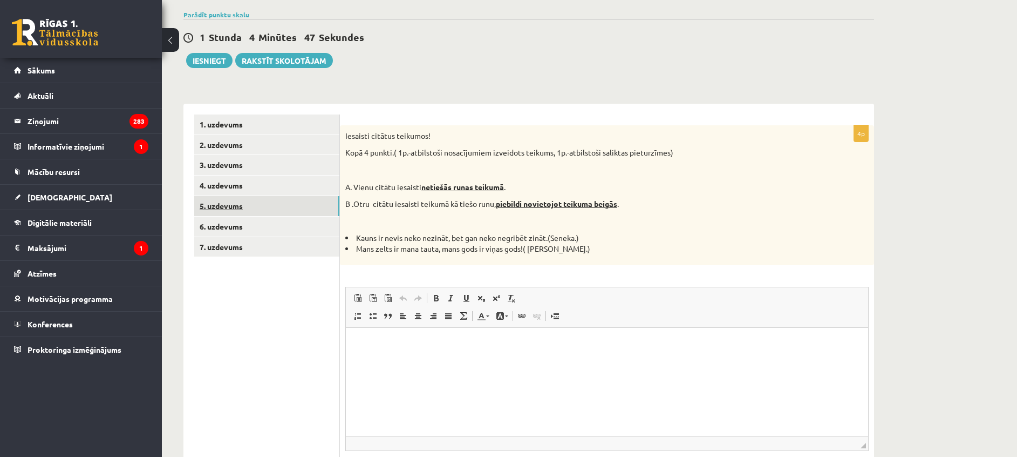
scroll to position [80, 0]
drag, startPoint x: 344, startPoint y: 135, endPoint x: 601, endPoint y: 249, distance: 281.0
click at [601, 249] on div "Iesaisti citātus teikumos! Kopā 4 punkti.( 1p.-atbilstoši nosacījumiem izveidot…" at bounding box center [607, 195] width 534 height 140
copy div "Iesaisti citātus teikumos! Kopā 4 punkti.( 1p.-atbilstoši nosacījumiem izveidot…"
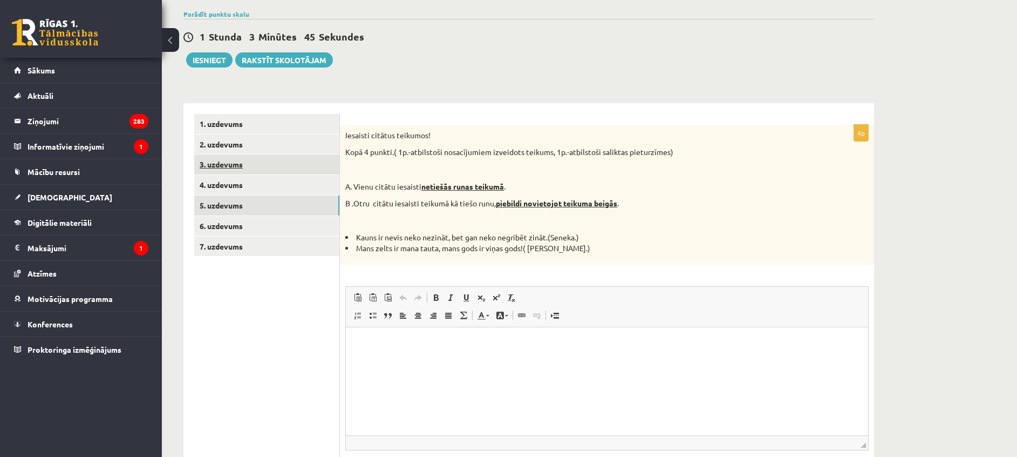
click at [239, 165] on link "3. uzdevums" at bounding box center [266, 164] width 145 height 20
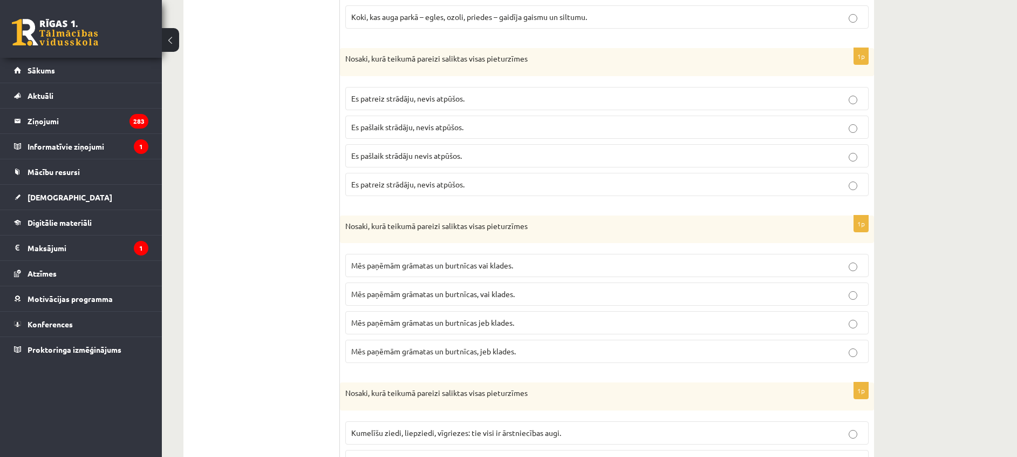
scroll to position [1659, 0]
click at [466, 99] on p "Es patreiz strādāju, nevis atpūšos." at bounding box center [607, 99] width 512 height 11
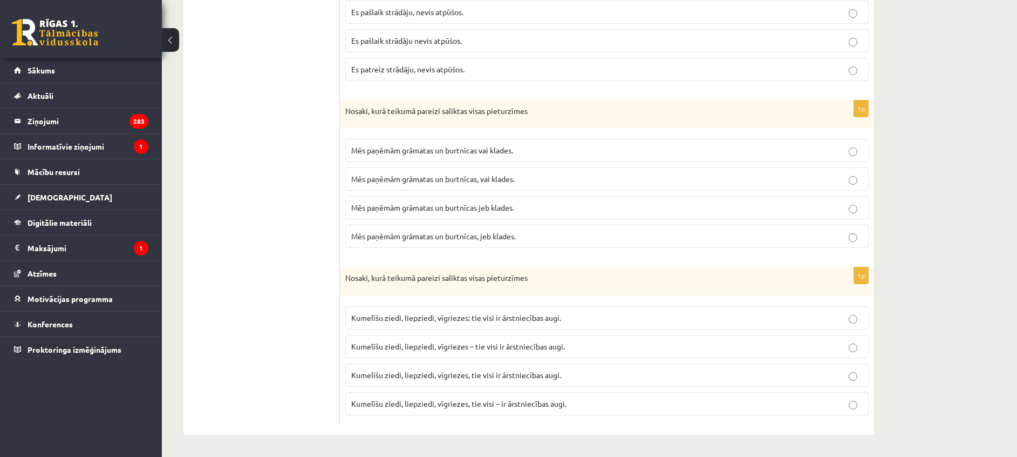
click at [819, 239] on p "Mēs paņēmām grāmatas un burtnīcas, jeb klades." at bounding box center [607, 235] width 512 height 11
click at [494, 340] on p "Kumelīšu ziedi, liepziedi, vīgriezes – tie visi ir ārstniecības augi." at bounding box center [607, 345] width 512 height 11
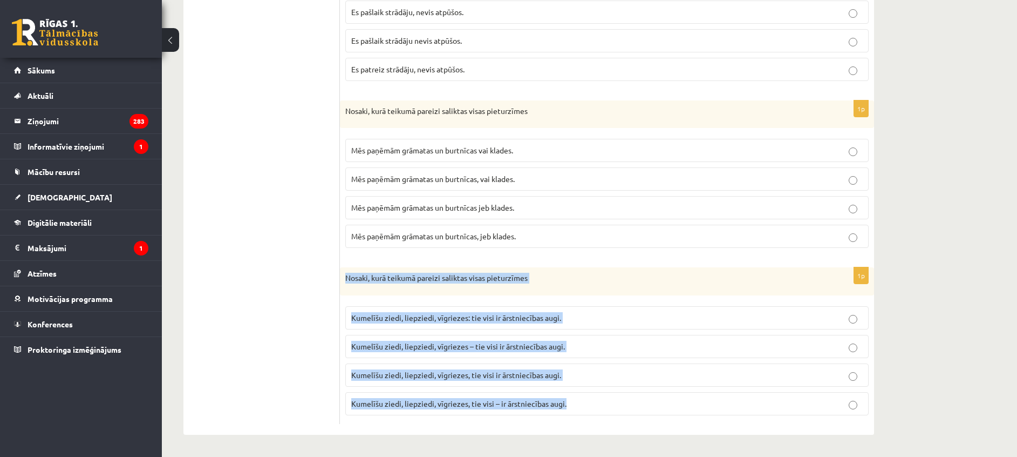
drag, startPoint x: 340, startPoint y: 276, endPoint x: 642, endPoint y: 393, distance: 323.1
click at [642, 393] on div "1p Nosaki, kurā teikumā pareizi saliktas visas pieturzīmes Kumelīšu ziedi, liep…" at bounding box center [607, 345] width 534 height 156
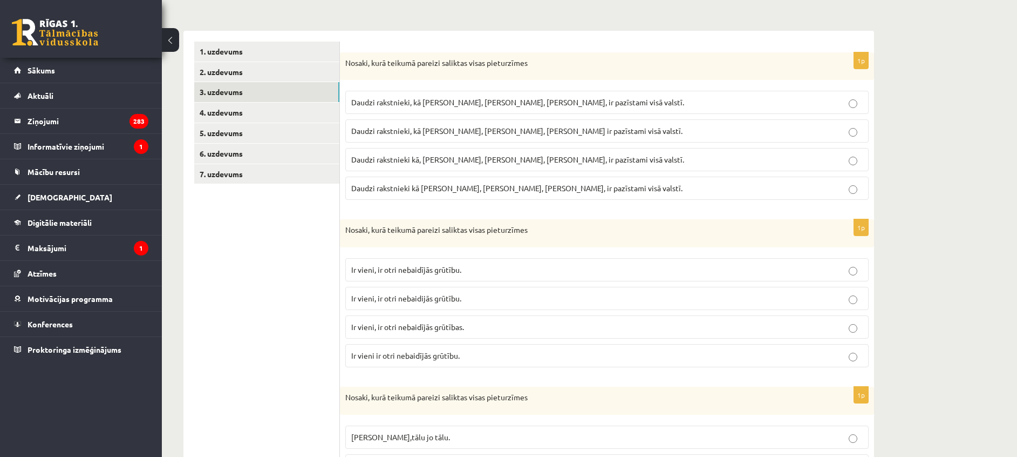
scroll to position [151, 0]
click at [222, 131] on link "5. uzdevums" at bounding box center [266, 135] width 145 height 20
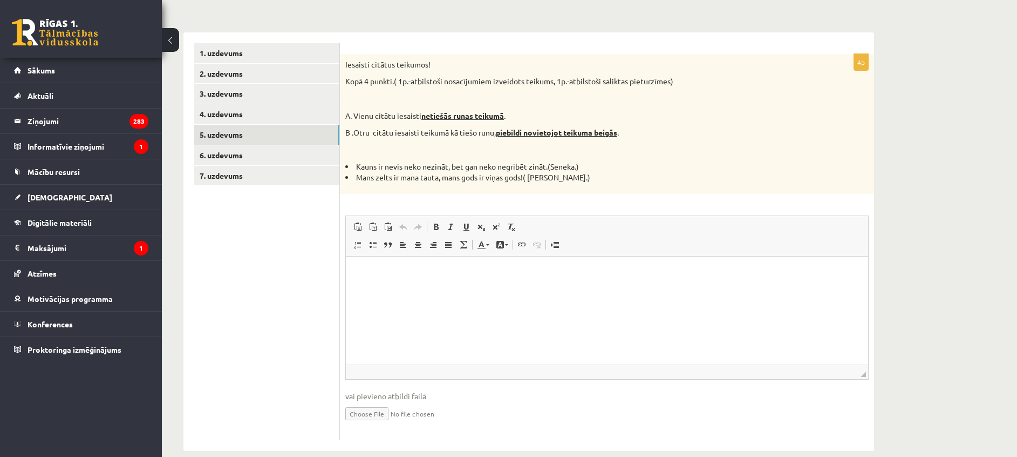
scroll to position [0, 0]
click at [404, 289] on html at bounding box center [607, 272] width 522 height 33
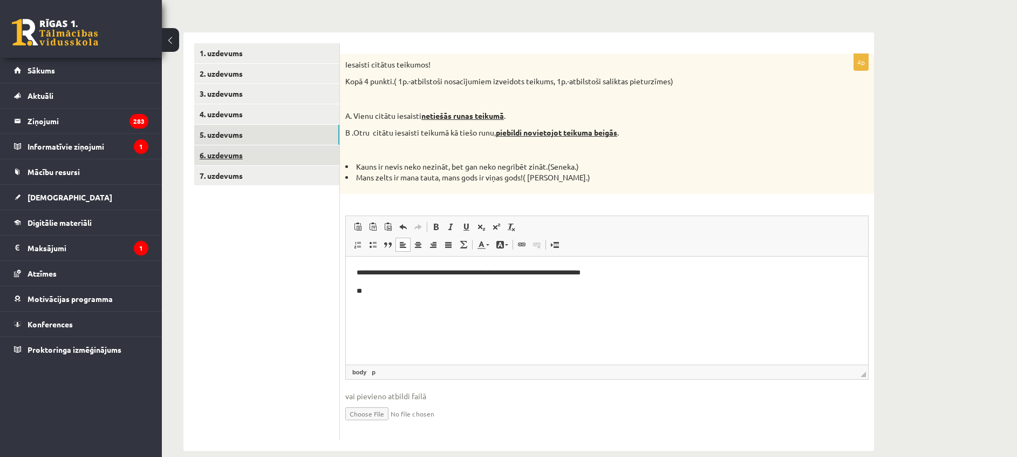
click at [239, 153] on link "6. uzdevums" at bounding box center [266, 155] width 145 height 20
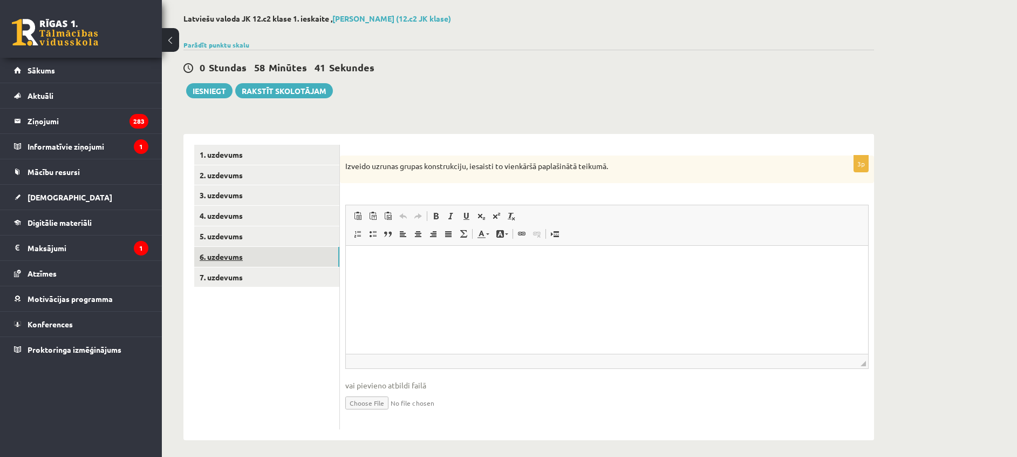
scroll to position [49, 0]
click at [261, 277] on link "7. uzdevums" at bounding box center [266, 278] width 145 height 20
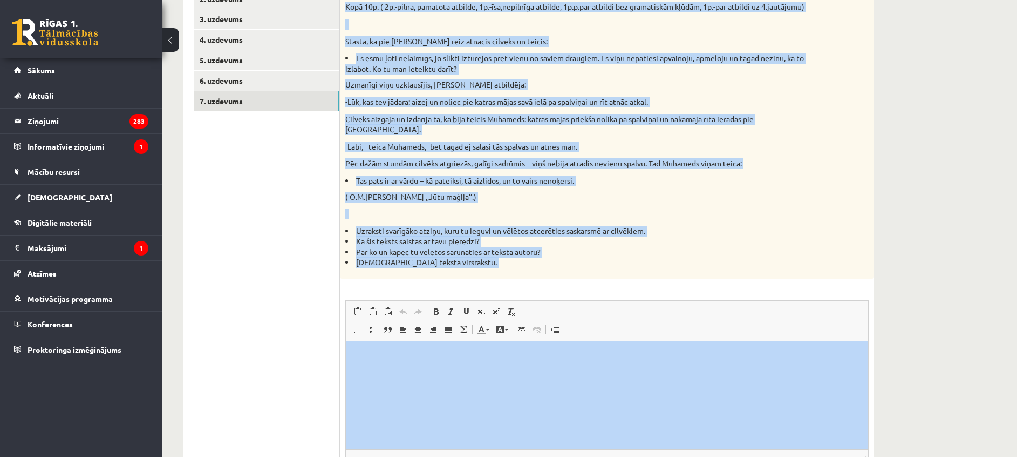
scroll to position [278, 0]
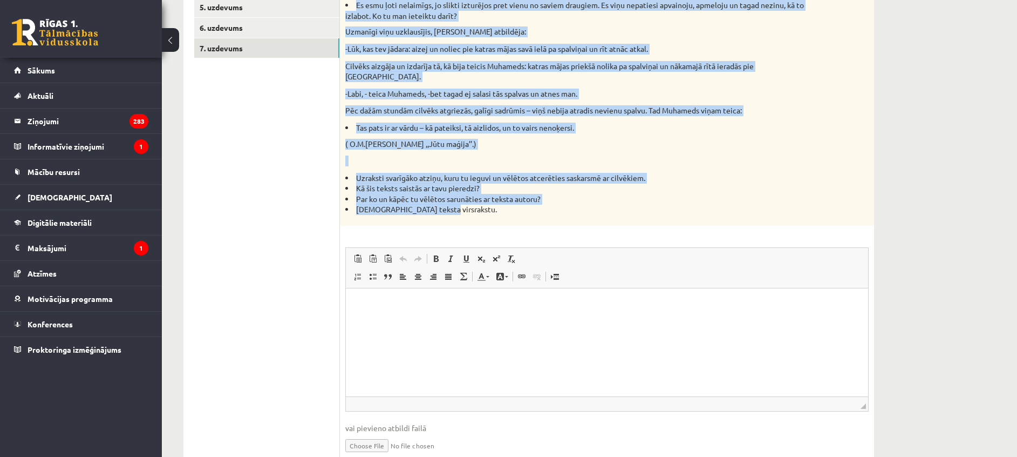
drag, startPoint x: 343, startPoint y: 161, endPoint x: 454, endPoint y: 204, distance: 119.2
click at [454, 204] on div "Izlasi tekstu, atbildi uz jautājumiem. Kopā 10p. ( 2p.-pilna, pamatota atbilde,…" at bounding box center [607, 76] width 534 height 299
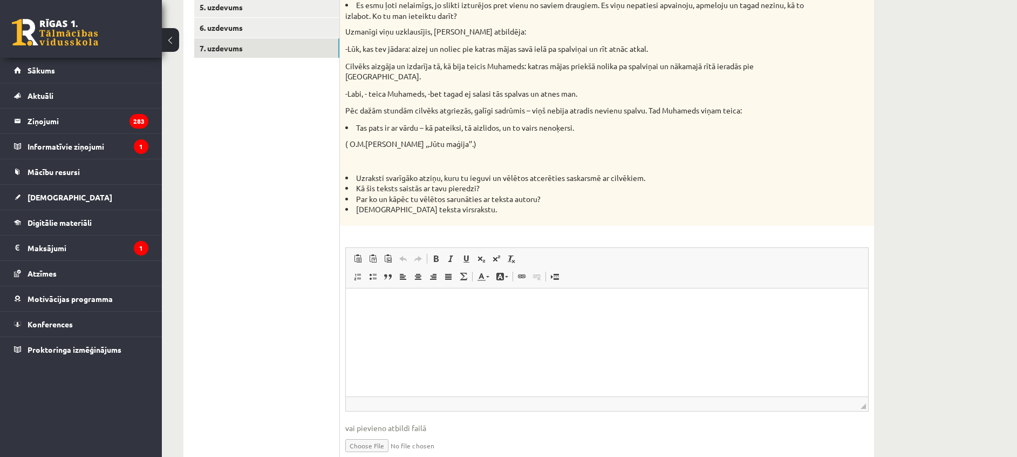
click at [276, 172] on ul "1. uzdevums 2. uzdevums 3. uzdevums 4. uzdevums 5. uzdevums 6. uzdevums 7. uzde…" at bounding box center [267, 194] width 146 height 556
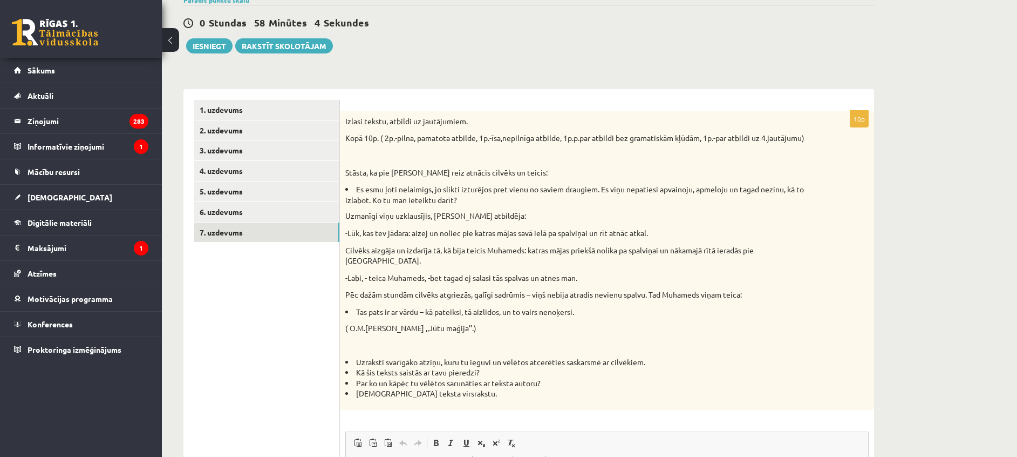
scroll to position [82, 0]
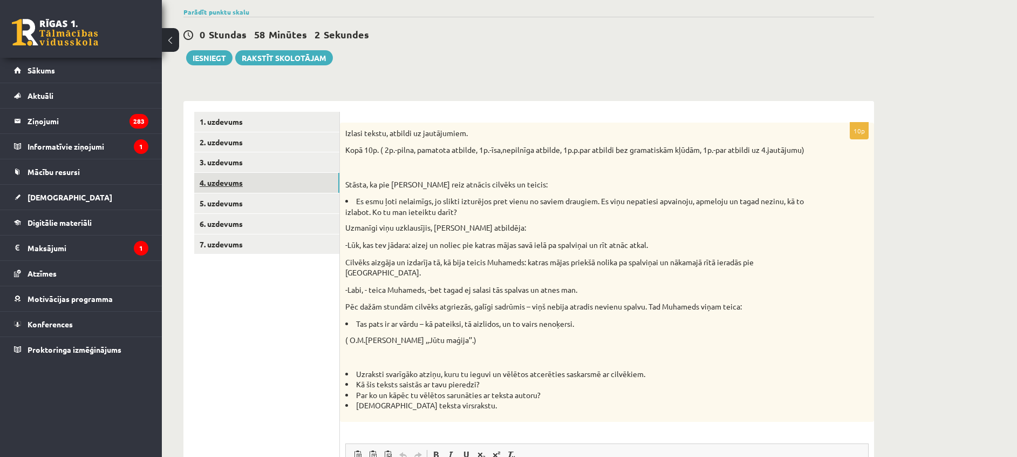
click at [222, 181] on link "4. uzdevums" at bounding box center [266, 183] width 145 height 20
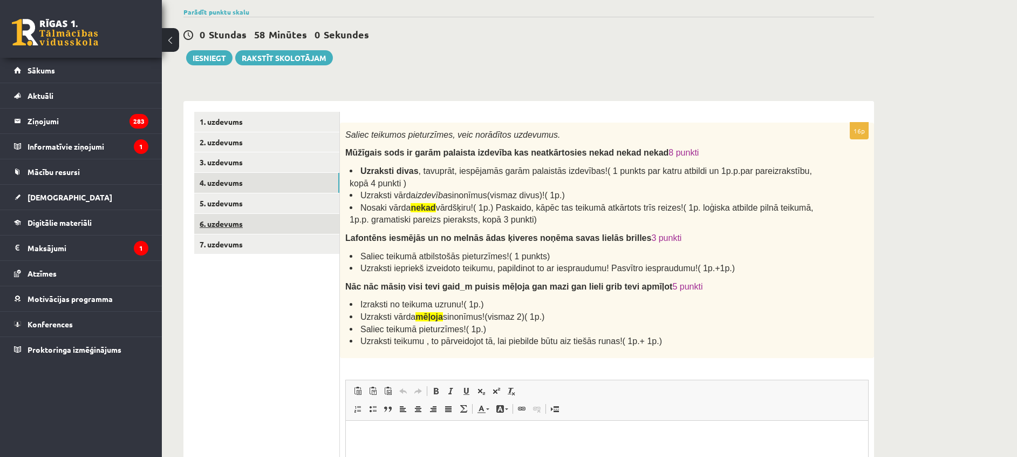
scroll to position [0, 0]
click at [226, 200] on link "5. uzdevums" at bounding box center [266, 203] width 145 height 20
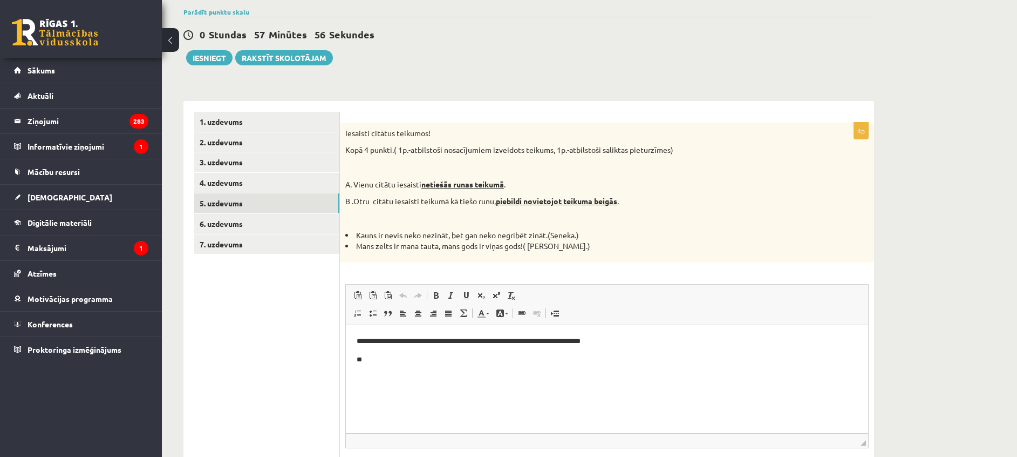
click at [401, 358] on p "**" at bounding box center [607, 358] width 501 height 11
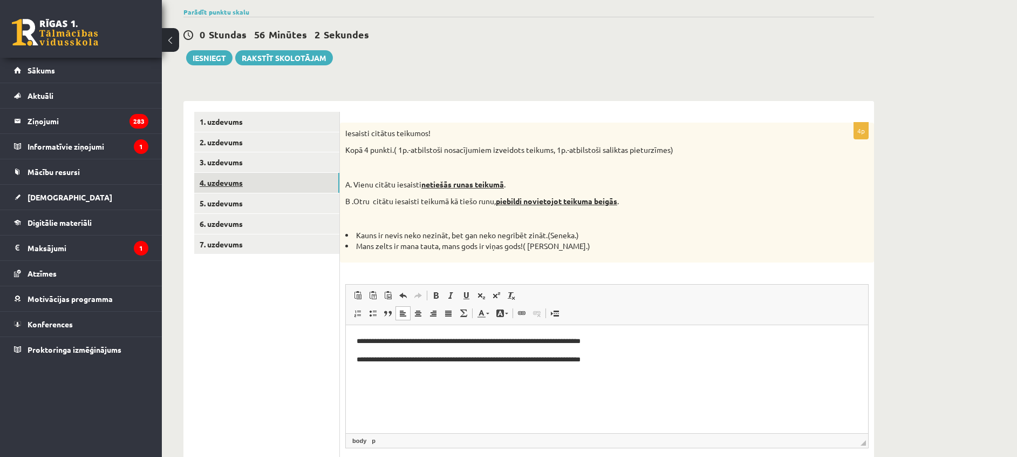
click at [222, 180] on link "4. uzdevums" at bounding box center [266, 183] width 145 height 20
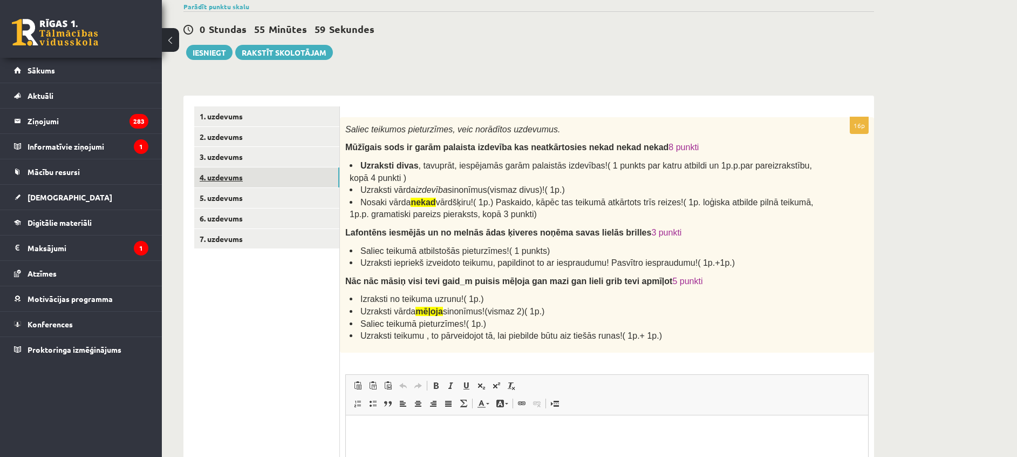
scroll to position [88, 0]
click at [922, 377] on div "Latviešu valoda JK 12.c2 klase 1. ieskaite , Viktorija Zieneviča (12.c2 JK klas…" at bounding box center [589, 291] width 855 height 677
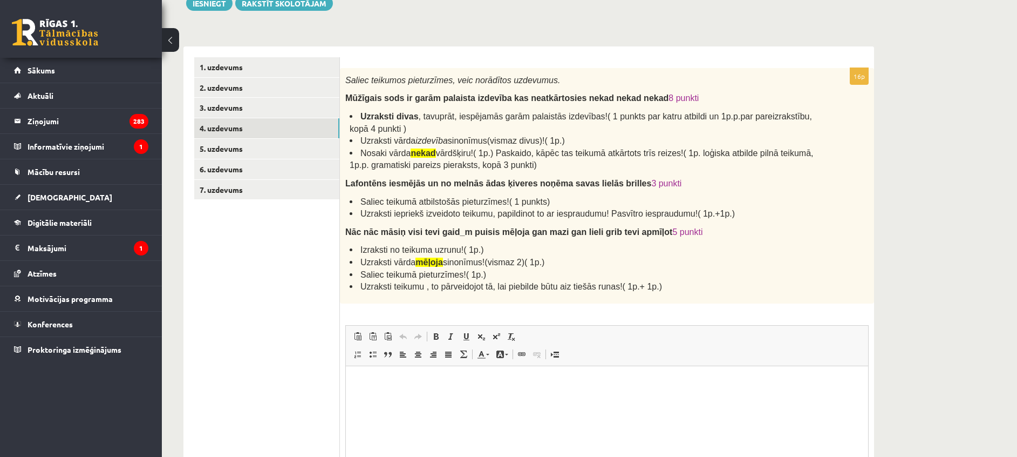
scroll to position [136, 0]
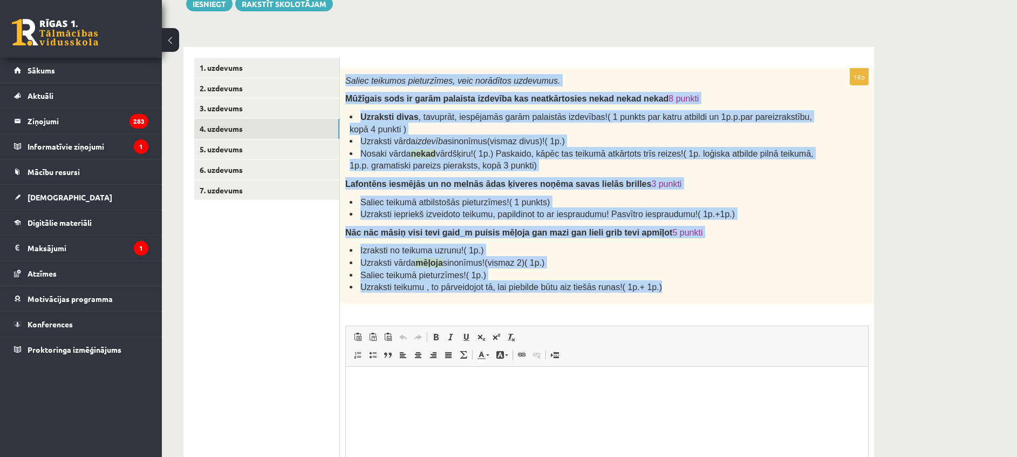
drag, startPoint x: 340, startPoint y: 79, endPoint x: 645, endPoint y: 282, distance: 366.5
click at [645, 282] on div "Saliec teikumos pieturzīmes, veic norādītos uzdevumus. Mūžīgais sods ir garām p…" at bounding box center [607, 186] width 534 height 235
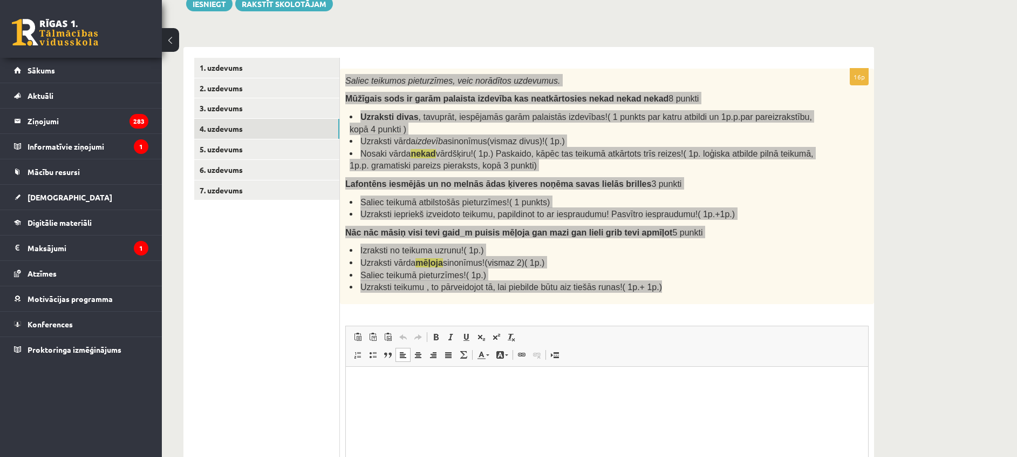
click at [435, 399] on html at bounding box center [607, 382] width 522 height 33
click at [355, 399] on html "**********" at bounding box center [607, 391] width 522 height 51
click at [479, 397] on p "**********" at bounding box center [607, 400] width 501 height 11
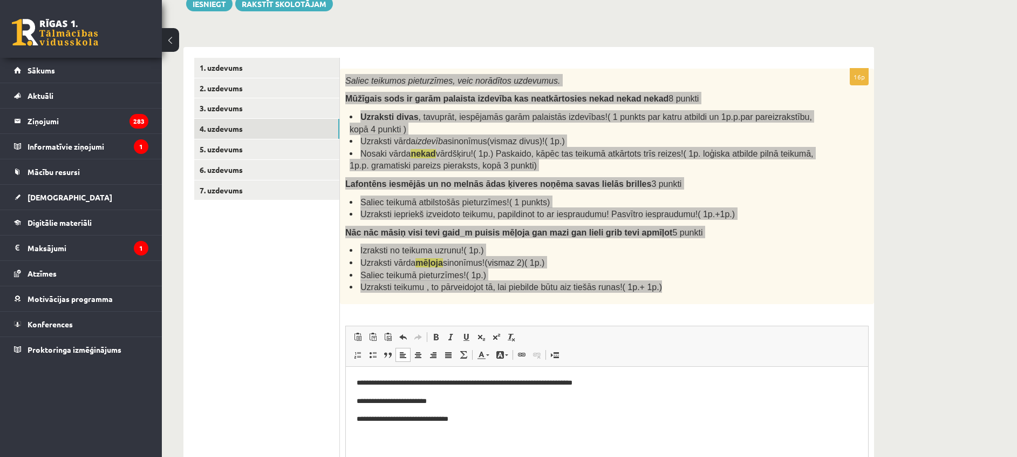
click at [356, 419] on html "**********" at bounding box center [607, 409] width 522 height 87
click at [505, 425] on body "**********" at bounding box center [607, 410] width 501 height 66
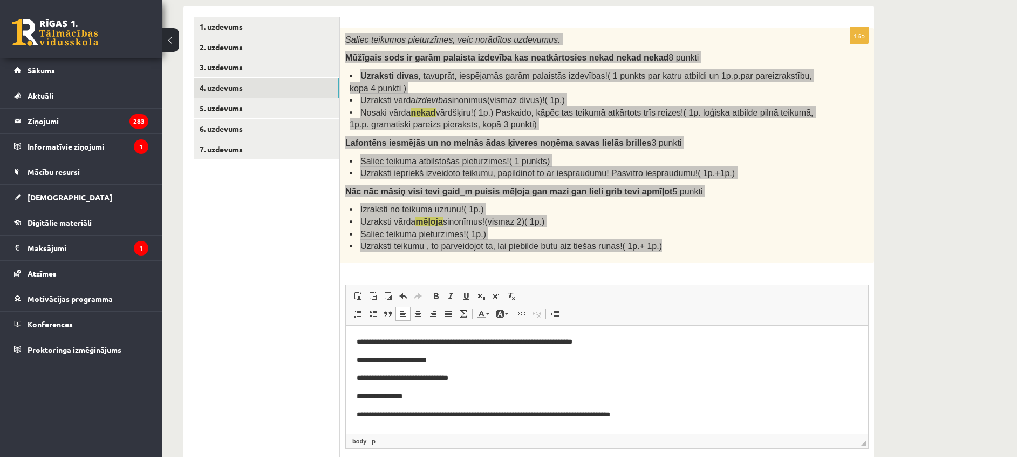
scroll to position [3, 0]
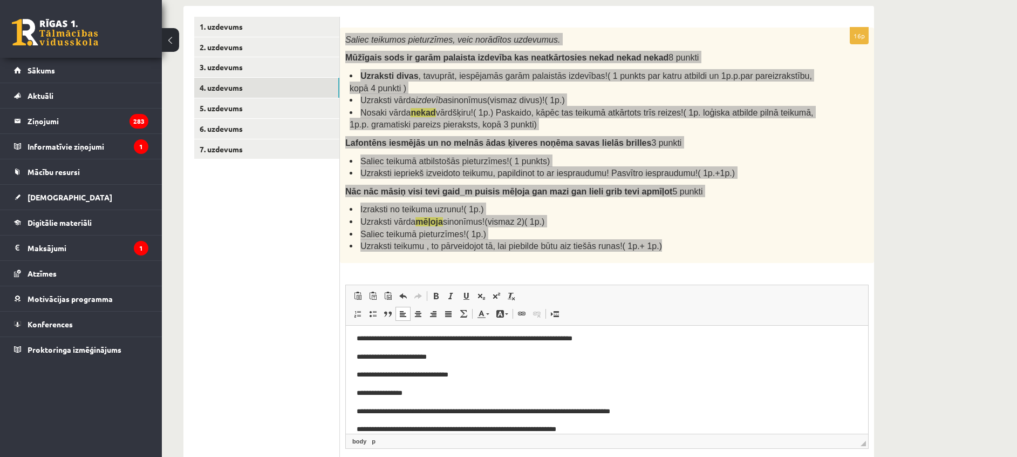
click at [416, 428] on p "**********" at bounding box center [601, 428] width 488 height 11
click at [605, 425] on p "**********" at bounding box center [601, 428] width 488 height 11
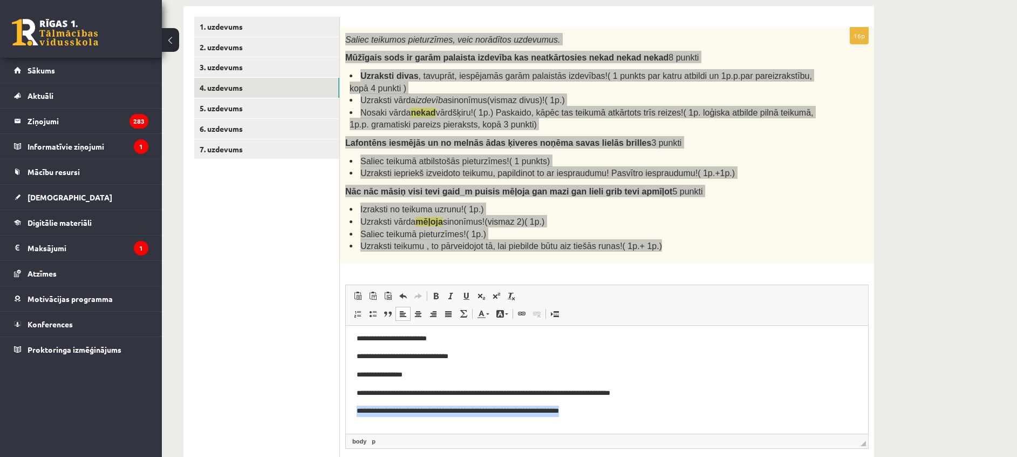
drag, startPoint x: 356, startPoint y: 410, endPoint x: 594, endPoint y: 409, distance: 238.0
click at [594, 409] on html "**********" at bounding box center [607, 374] width 522 height 142
click at [615, 414] on p "**********" at bounding box center [601, 410] width 488 height 11
click at [419, 425] on p "**********" at bounding box center [601, 428] width 488 height 11
click at [762, 426] on p "**********" at bounding box center [601, 428] width 488 height 11
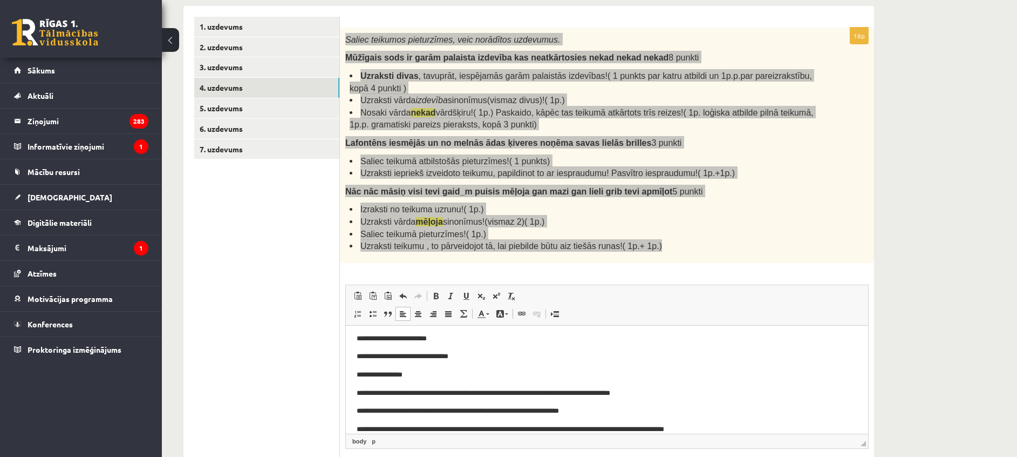
scroll to position [40, 0]
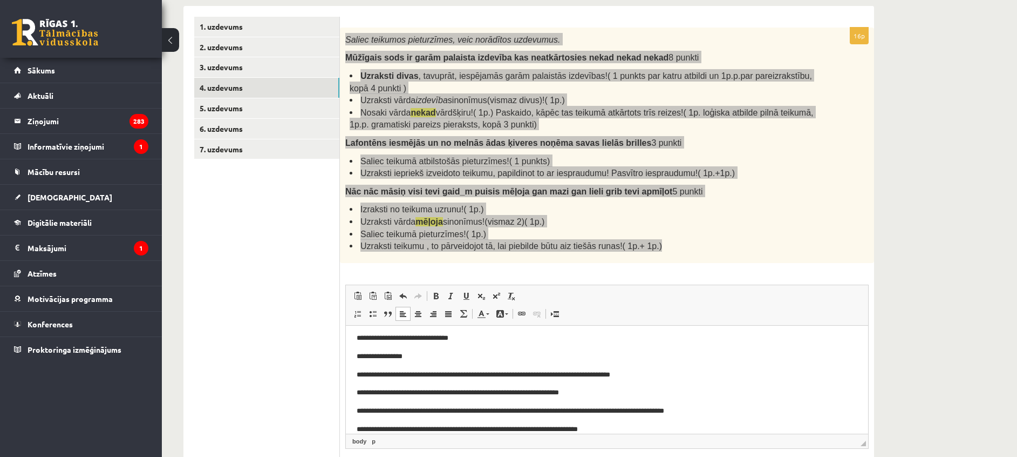
click at [371, 427] on p "**********" at bounding box center [601, 428] width 488 height 11
click at [384, 427] on p "**********" at bounding box center [601, 428] width 488 height 11
click at [406, 426] on p "**********" at bounding box center [601, 428] width 488 height 11
click at [412, 428] on p "**********" at bounding box center [601, 428] width 488 height 11
click at [413, 428] on p "**********" at bounding box center [601, 428] width 488 height 11
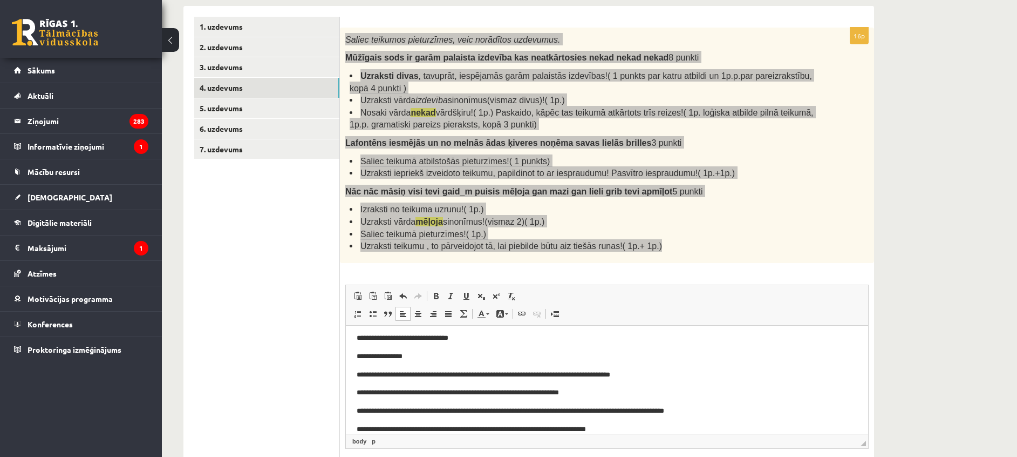
click at [353, 425] on html "**********" at bounding box center [607, 374] width 522 height 178
click at [464, 425] on p "**********" at bounding box center [601, 428] width 488 height 11
click at [486, 427] on p "**********" at bounding box center [601, 428] width 488 height 11
click at [635, 431] on p "**********" at bounding box center [601, 428] width 488 height 11
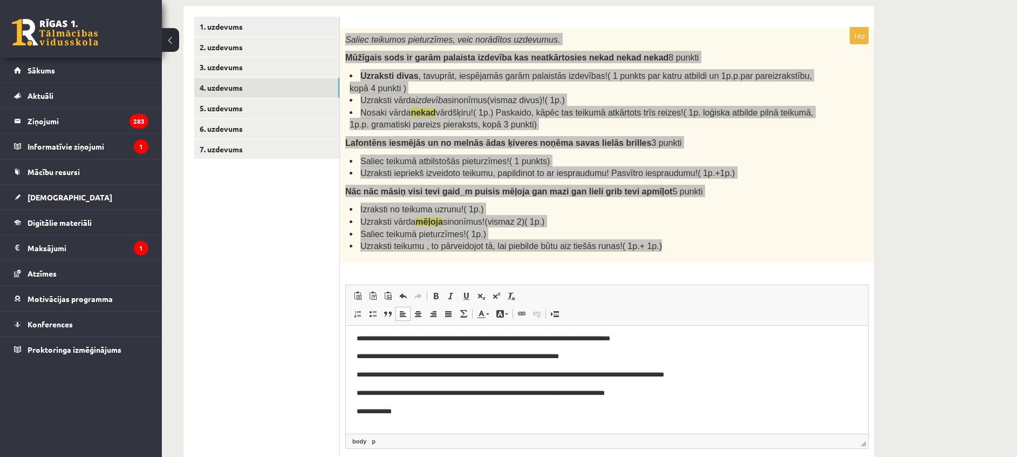
scroll to position [77, 0]
click at [650, 392] on p "**********" at bounding box center [601, 391] width 488 height 11
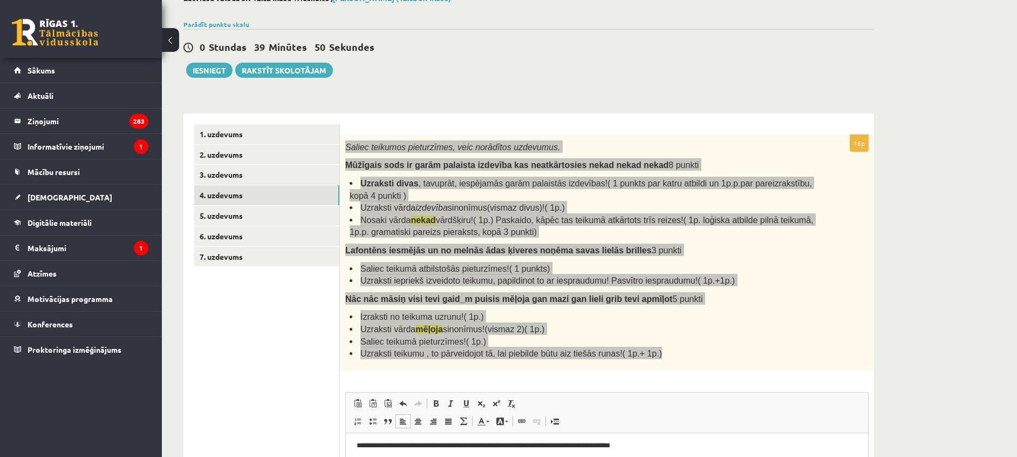
scroll to position [61, 0]
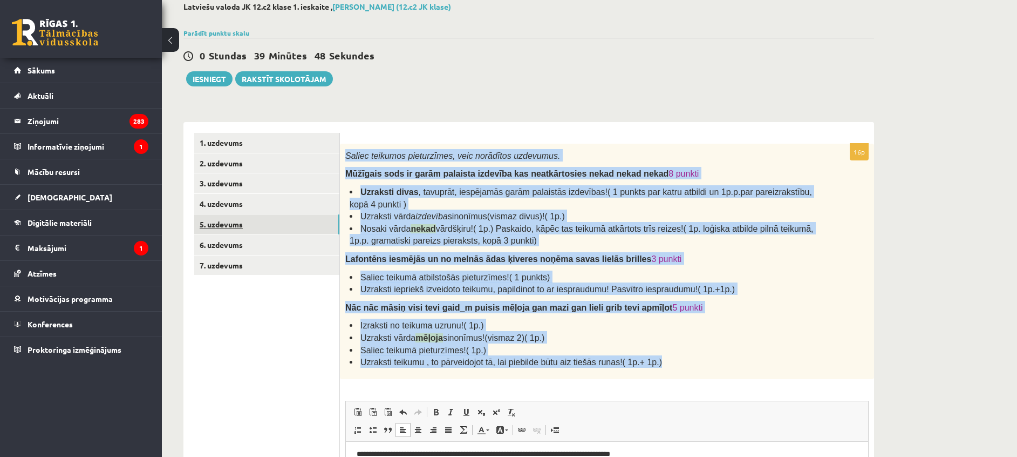
click at [242, 222] on link "5. uzdevums" at bounding box center [266, 224] width 145 height 20
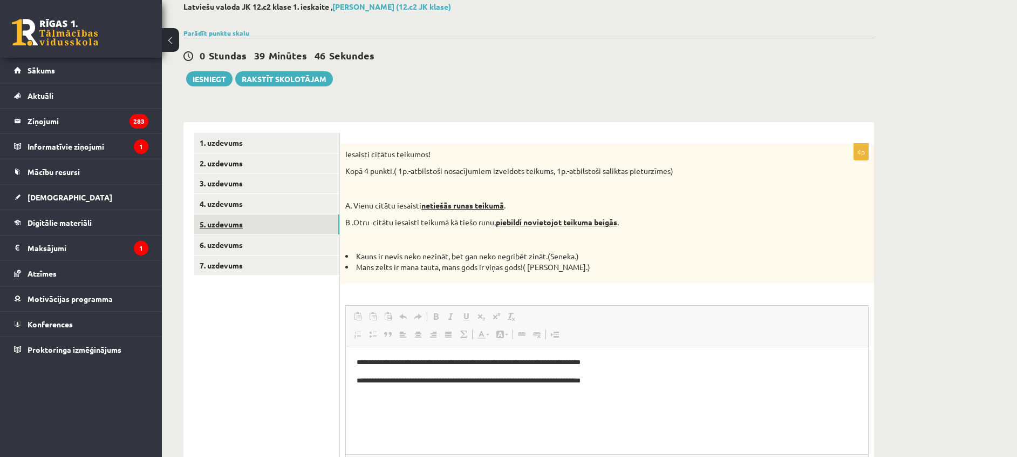
scroll to position [0, 0]
click at [238, 240] on link "6. uzdevums" at bounding box center [266, 245] width 145 height 20
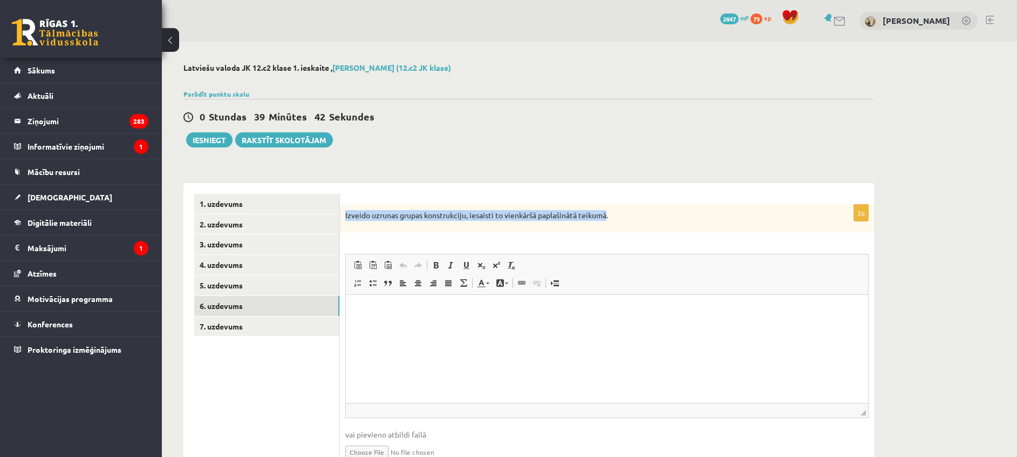
drag, startPoint x: 345, startPoint y: 214, endPoint x: 609, endPoint y: 210, distance: 263.9
click at [609, 210] on p "Izveido uzrunas grupas konstrukciju, iesaisti to vienkāršā paplašinātā teikumā." at bounding box center [579, 215] width 469 height 11
click at [265, 319] on link "7. uzdevums" at bounding box center [266, 326] width 145 height 20
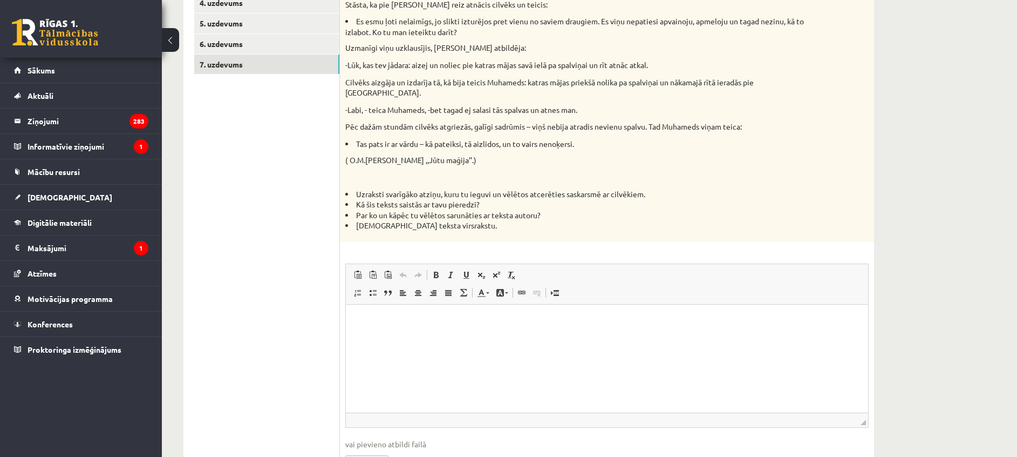
scroll to position [262, 0]
click at [553, 337] on html at bounding box center [607, 320] width 522 height 33
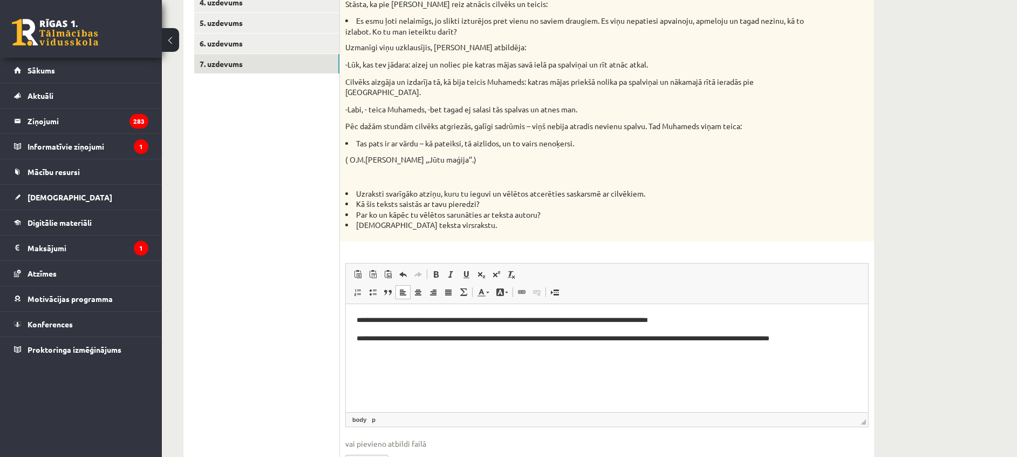
click at [800, 336] on p "**********" at bounding box center [607, 338] width 501 height 11
click at [843, 341] on p "**********" at bounding box center [607, 338] width 501 height 11
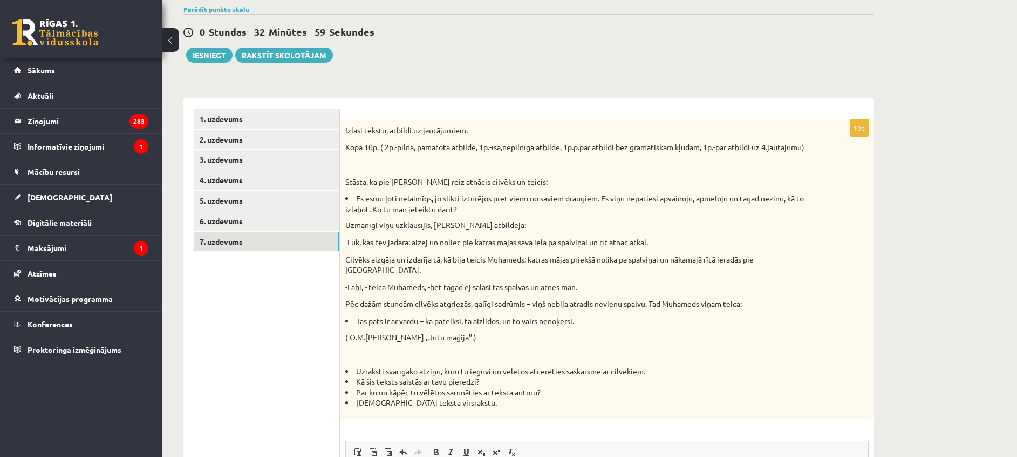
scroll to position [0, 0]
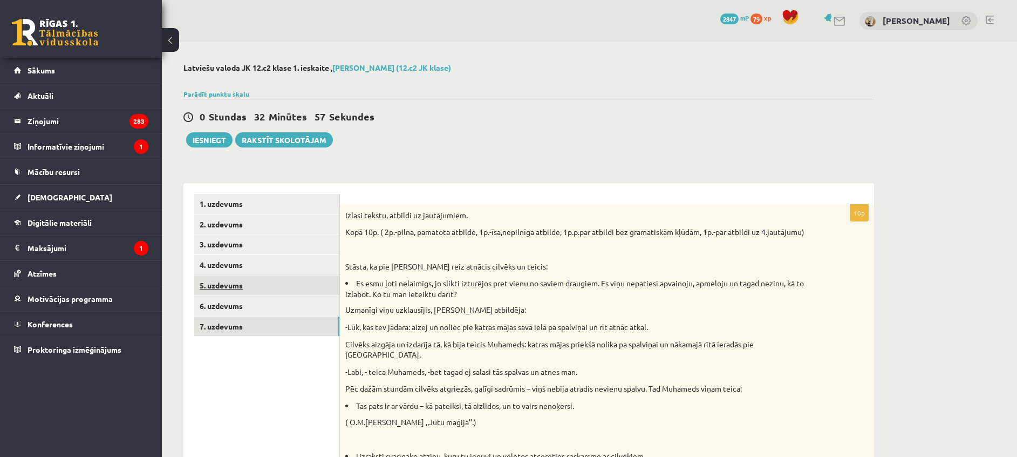
click at [281, 284] on link "5. uzdevums" at bounding box center [266, 285] width 145 height 20
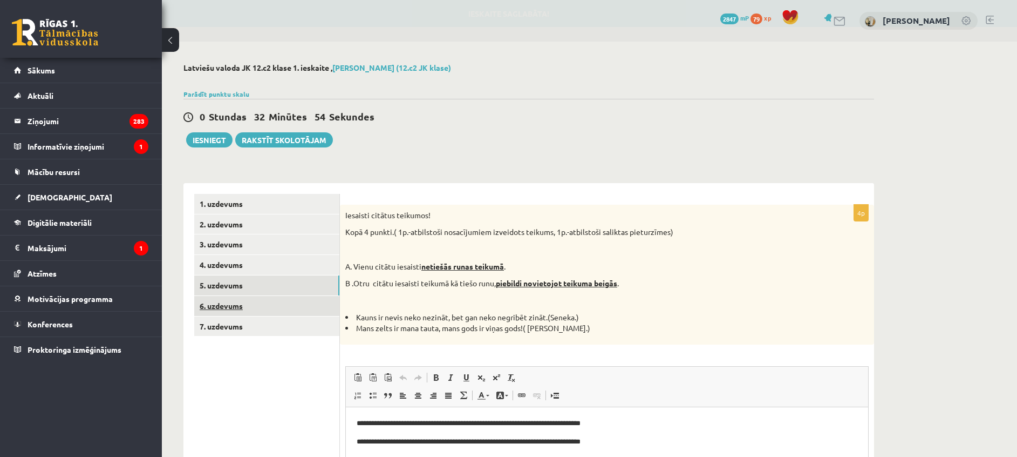
click at [270, 302] on link "6. uzdevums" at bounding box center [266, 306] width 145 height 20
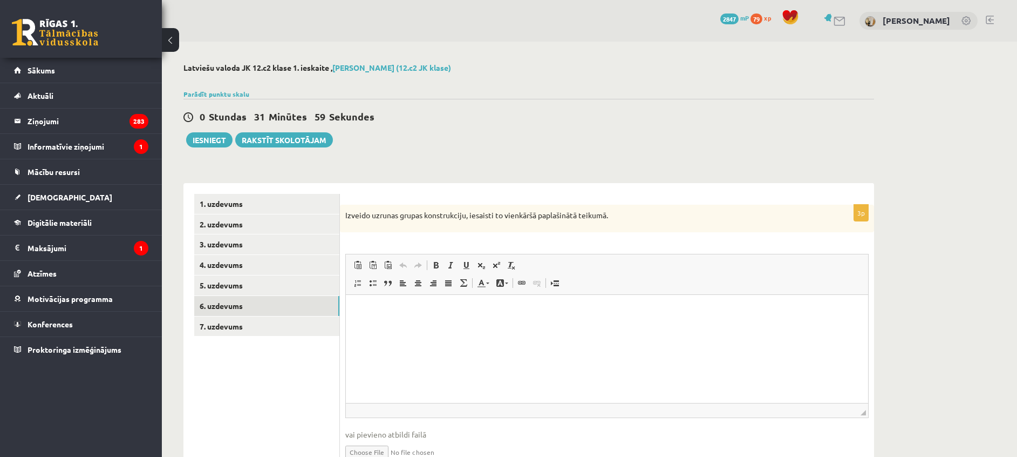
click at [409, 328] on html at bounding box center [607, 311] width 522 height 33
click at [403, 316] on p "**********" at bounding box center [607, 310] width 501 height 11
click at [401, 312] on p "**********" at bounding box center [607, 310] width 501 height 11
click at [516, 314] on p "**********" at bounding box center [607, 310] width 501 height 11
click at [397, 310] on p "**********" at bounding box center [607, 310] width 501 height 11
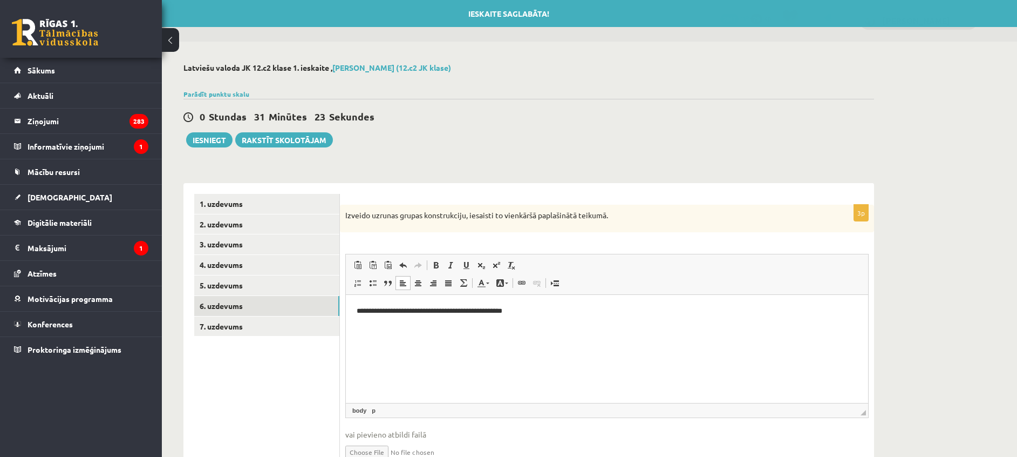
click at [400, 314] on p "**********" at bounding box center [607, 310] width 501 height 11
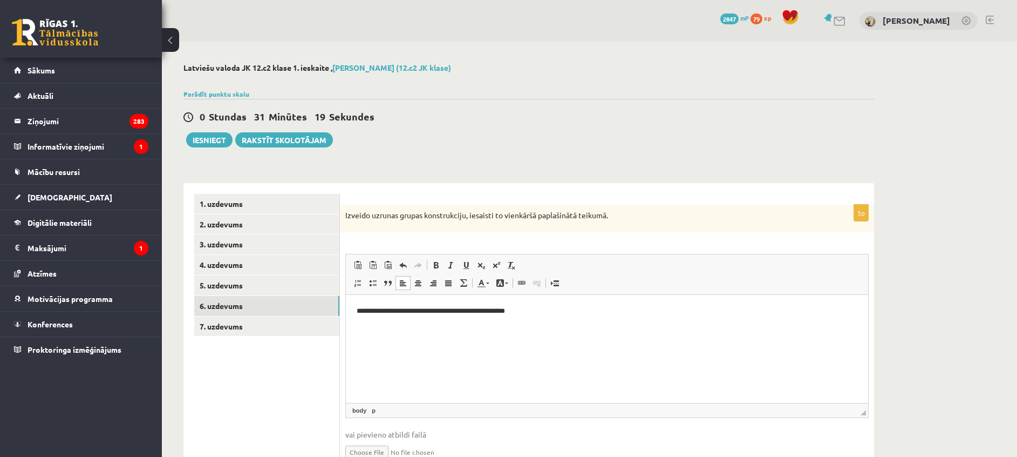
click at [558, 315] on p "**********" at bounding box center [607, 310] width 501 height 11
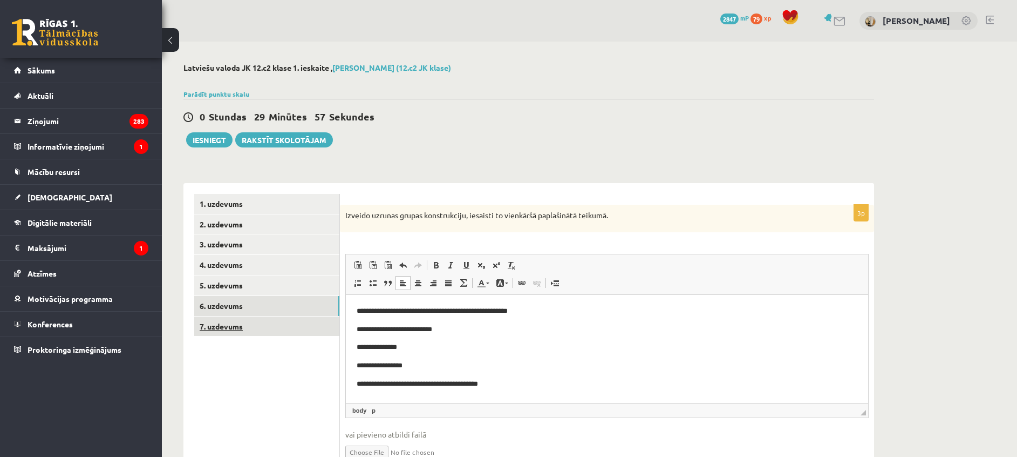
click at [238, 331] on link "7. uzdevums" at bounding box center [266, 326] width 145 height 20
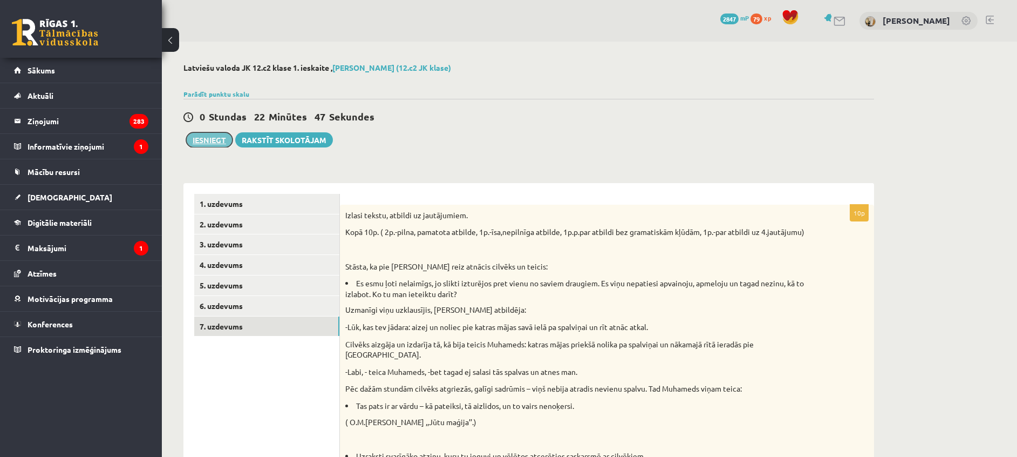
click at [203, 140] on button "Iesniegt" at bounding box center [209, 139] width 46 height 15
